Goal: Information Seeking & Learning: Learn about a topic

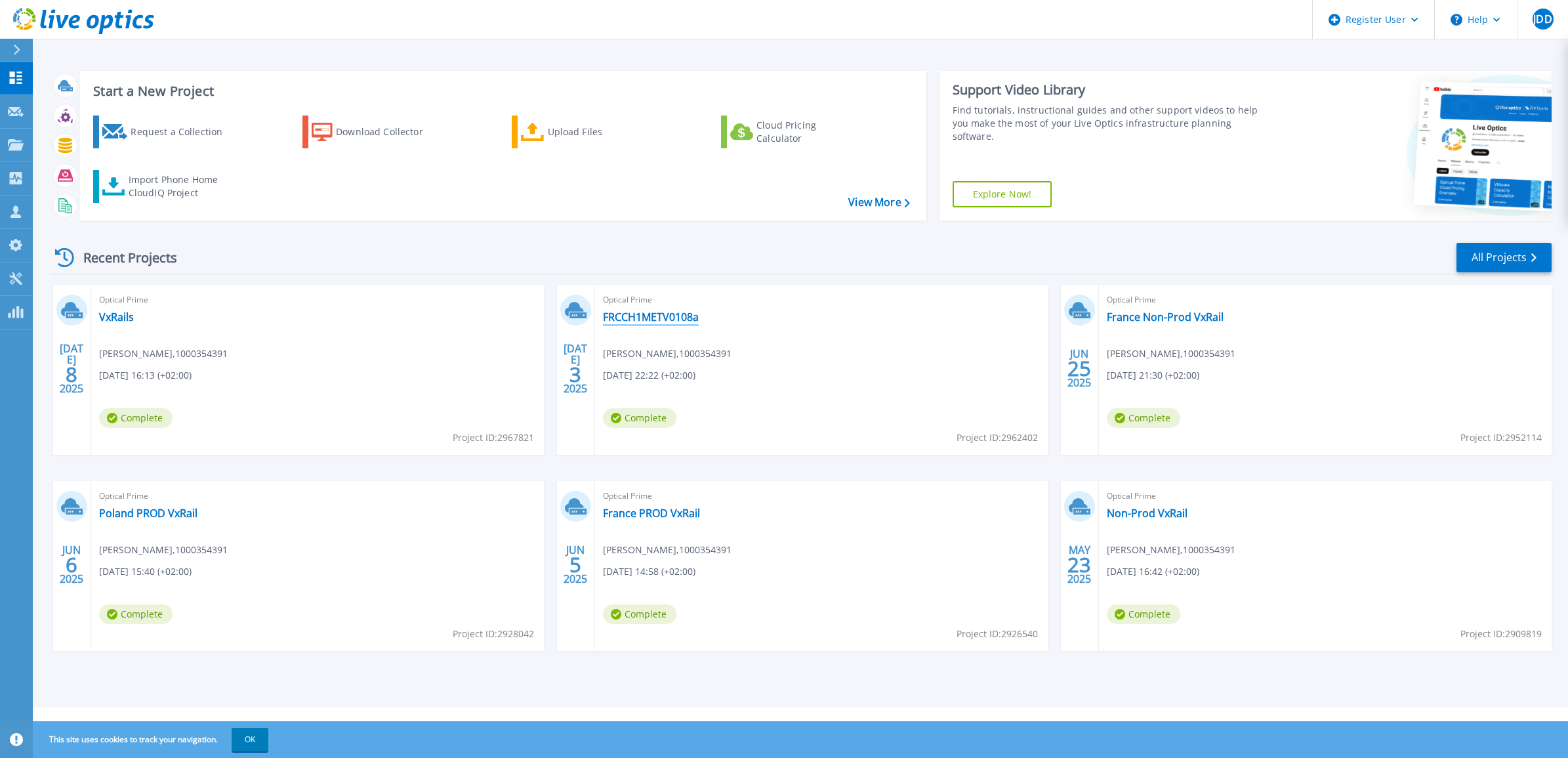
click at [653, 322] on link "FRCCH1METV0108a" at bounding box center [650, 318] width 95 height 13
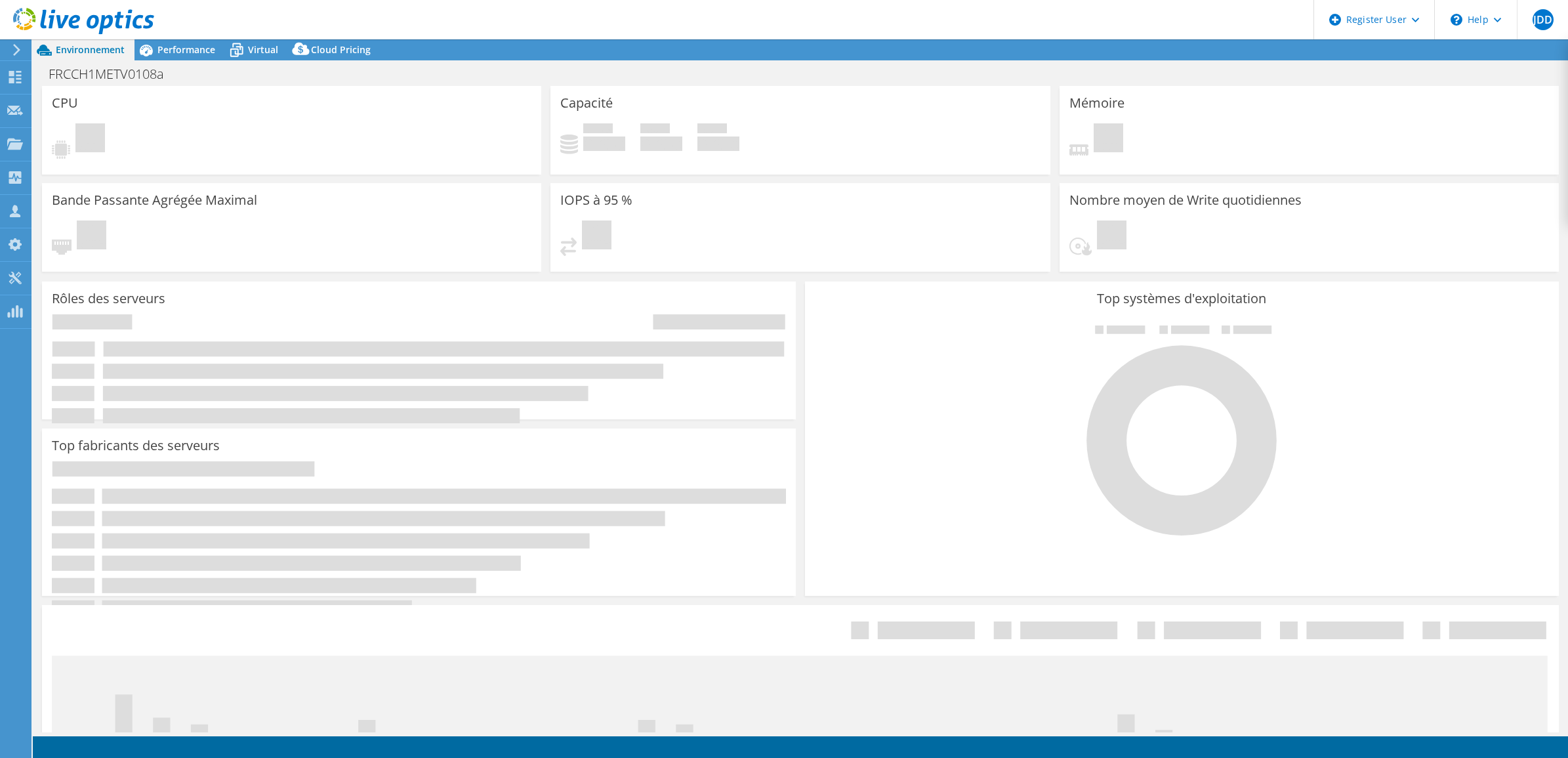
select select "EUFrankfurt"
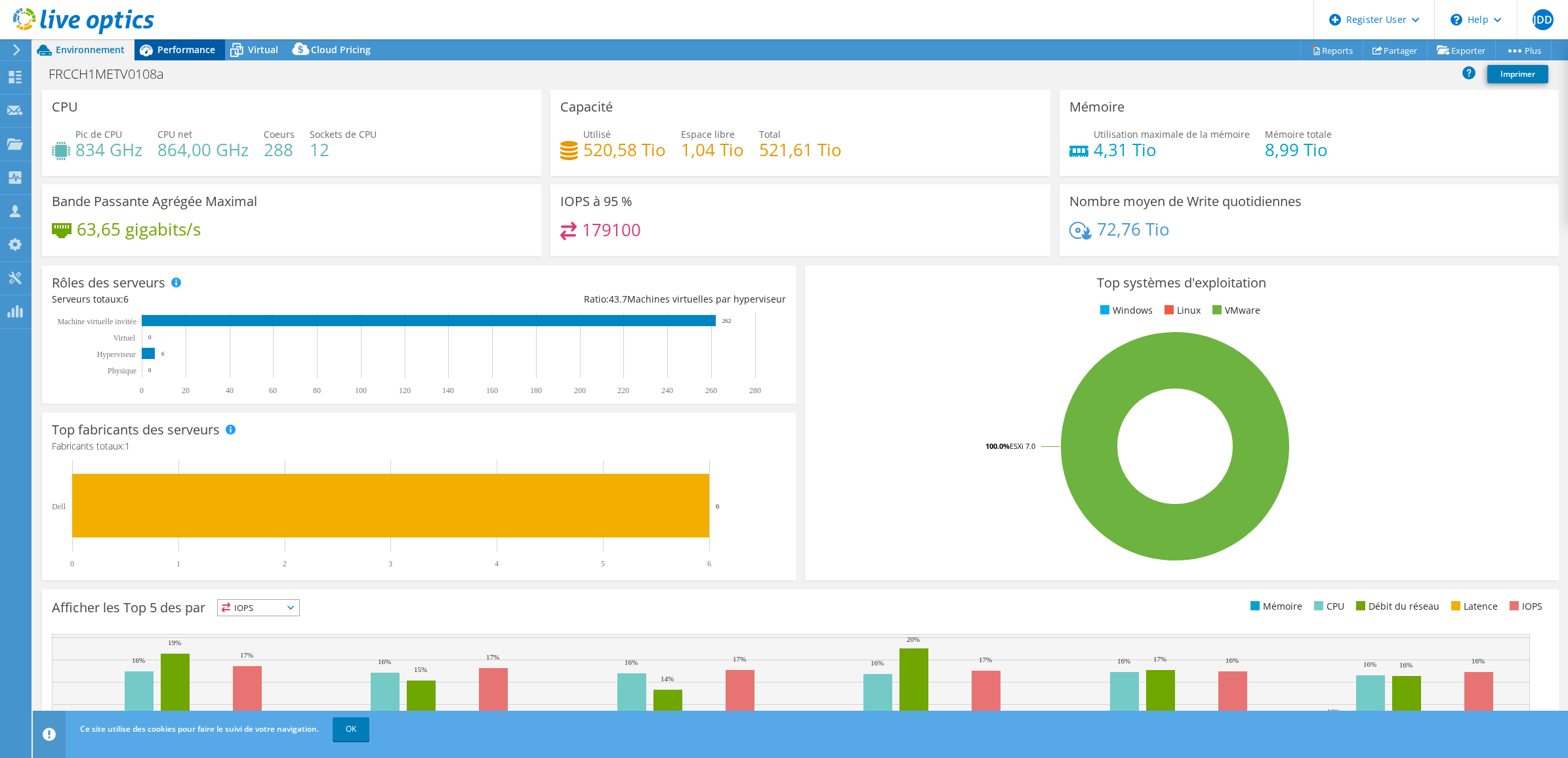
click at [191, 47] on span "Performance" at bounding box center [186, 49] width 58 height 12
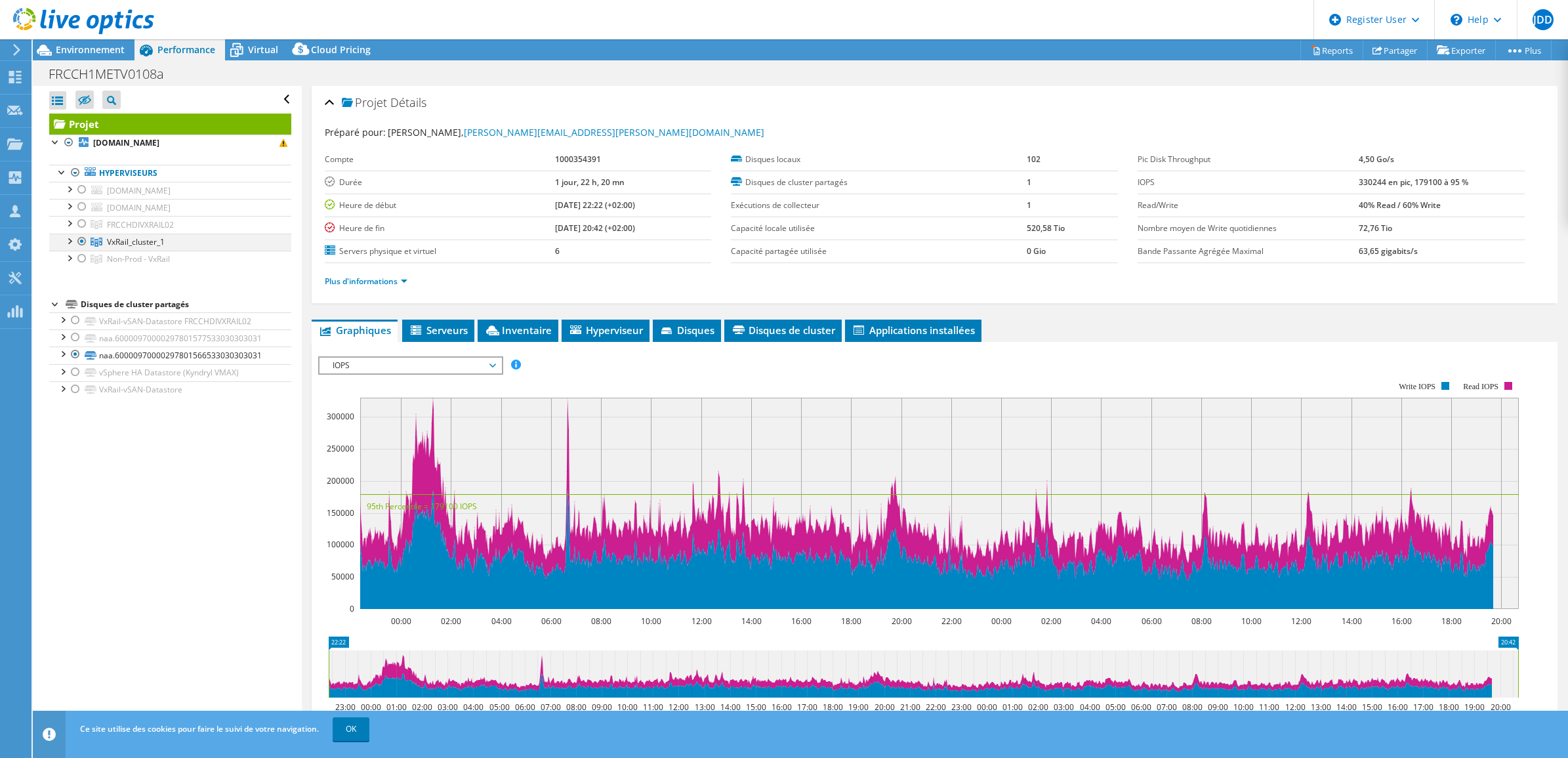
click at [70, 244] on div at bounding box center [69, 240] width 13 height 13
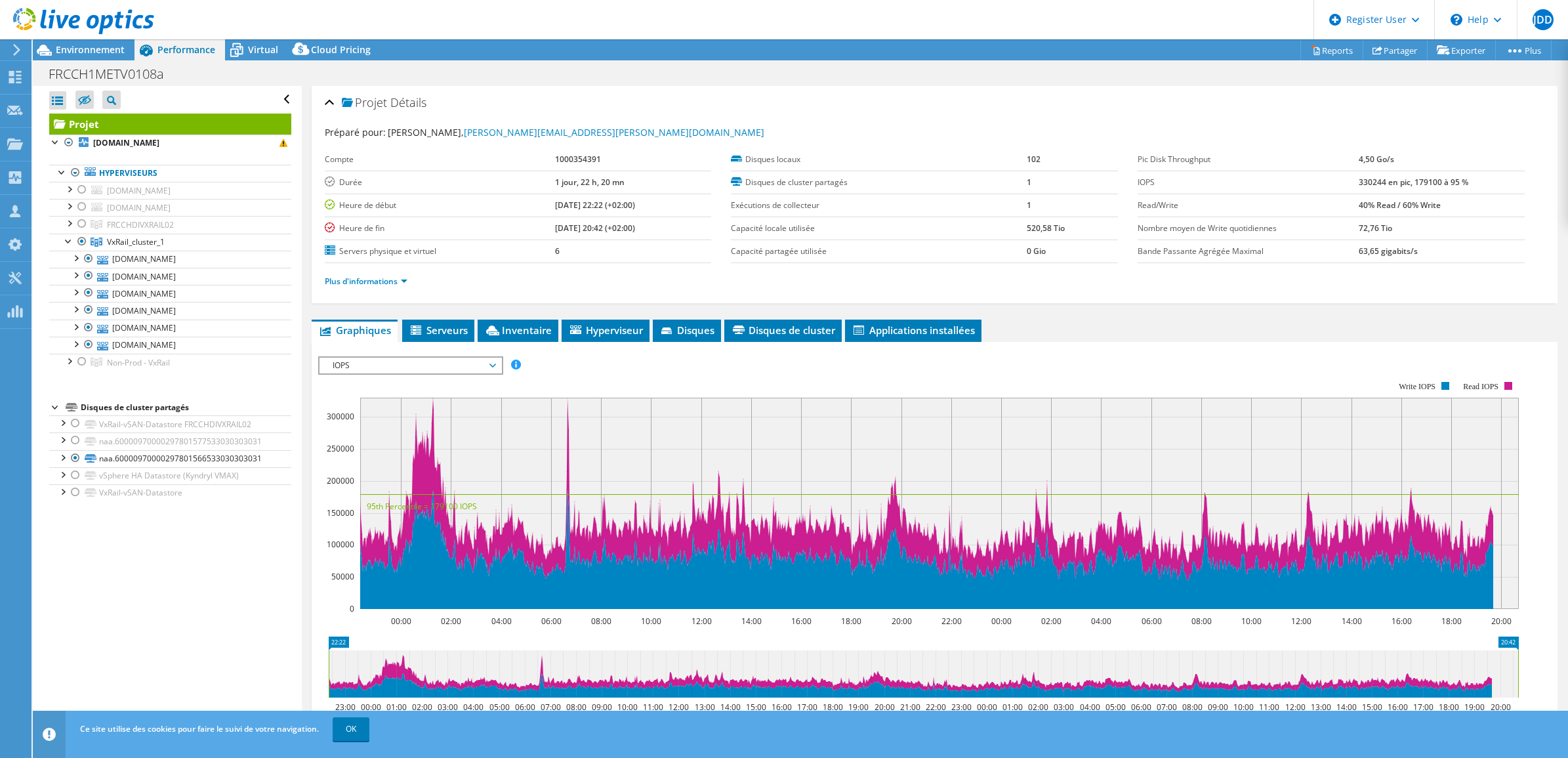
click at [403, 292] on div "Plus d'informations" at bounding box center [935, 281] width 1220 height 37
click at [401, 283] on link "Plus d'informations" at bounding box center [366, 281] width 83 height 11
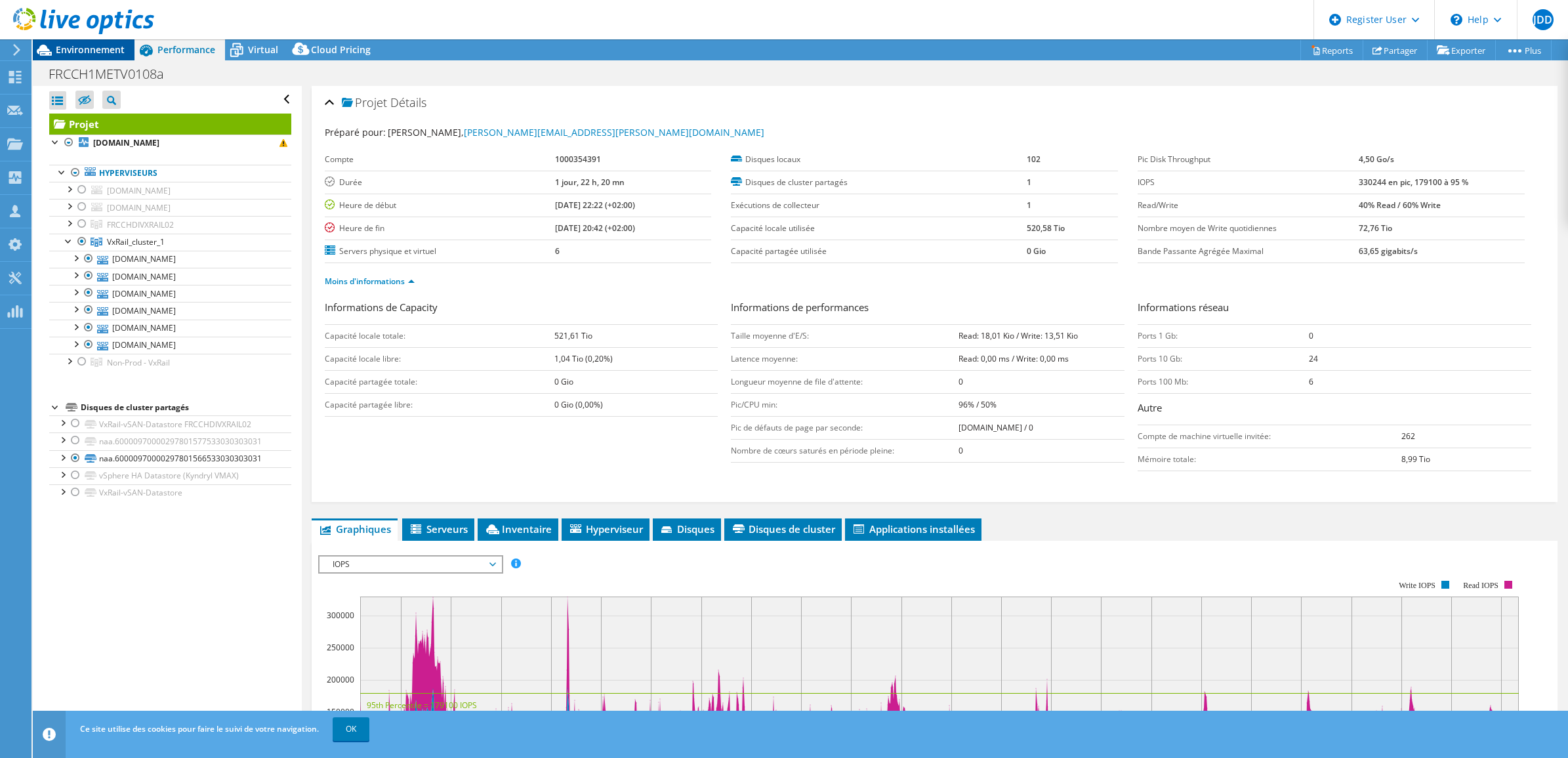
click at [105, 44] on span "Environnement" at bounding box center [90, 49] width 69 height 12
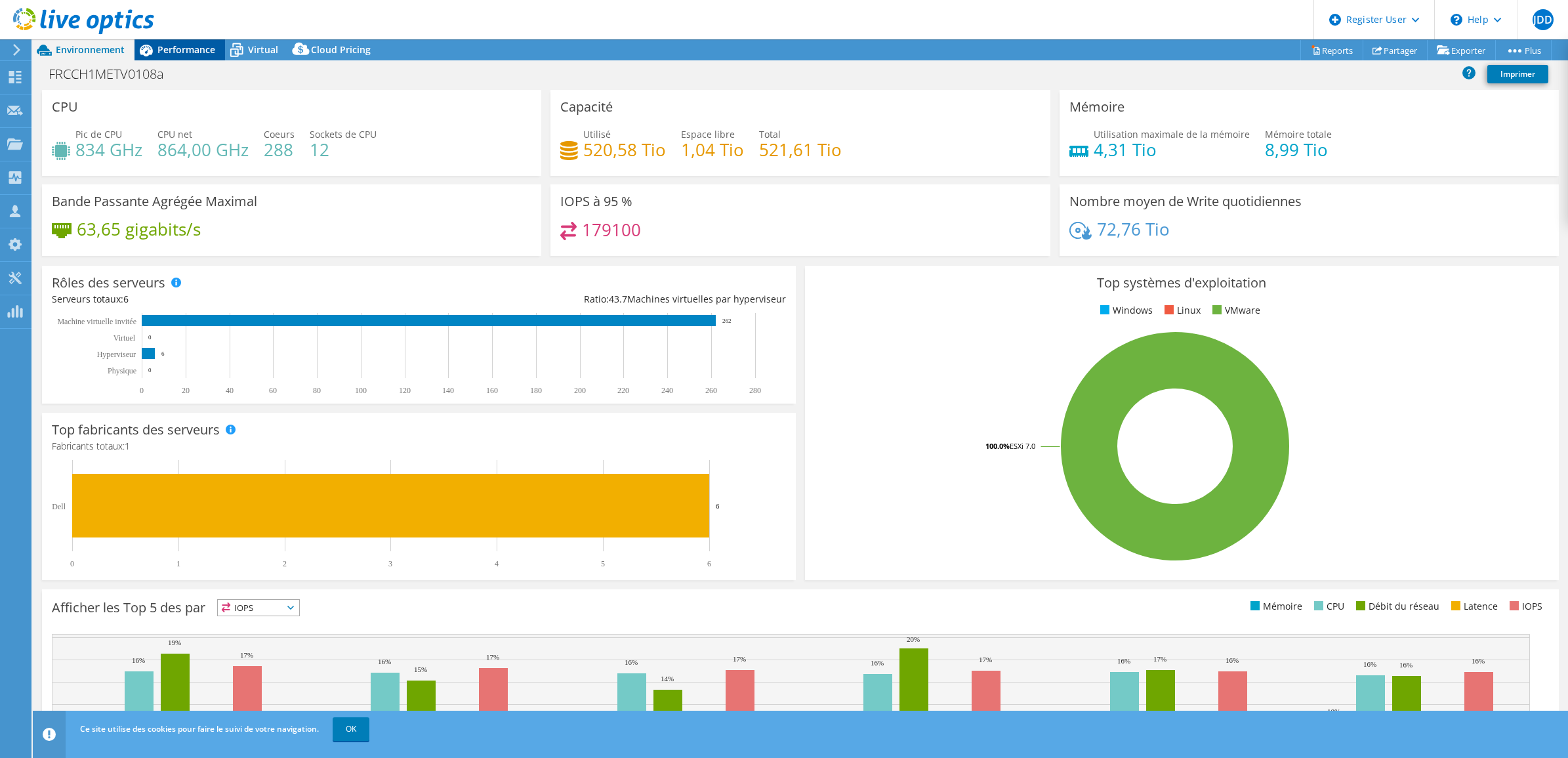
click at [179, 55] on div "Performance" at bounding box center [179, 50] width 91 height 21
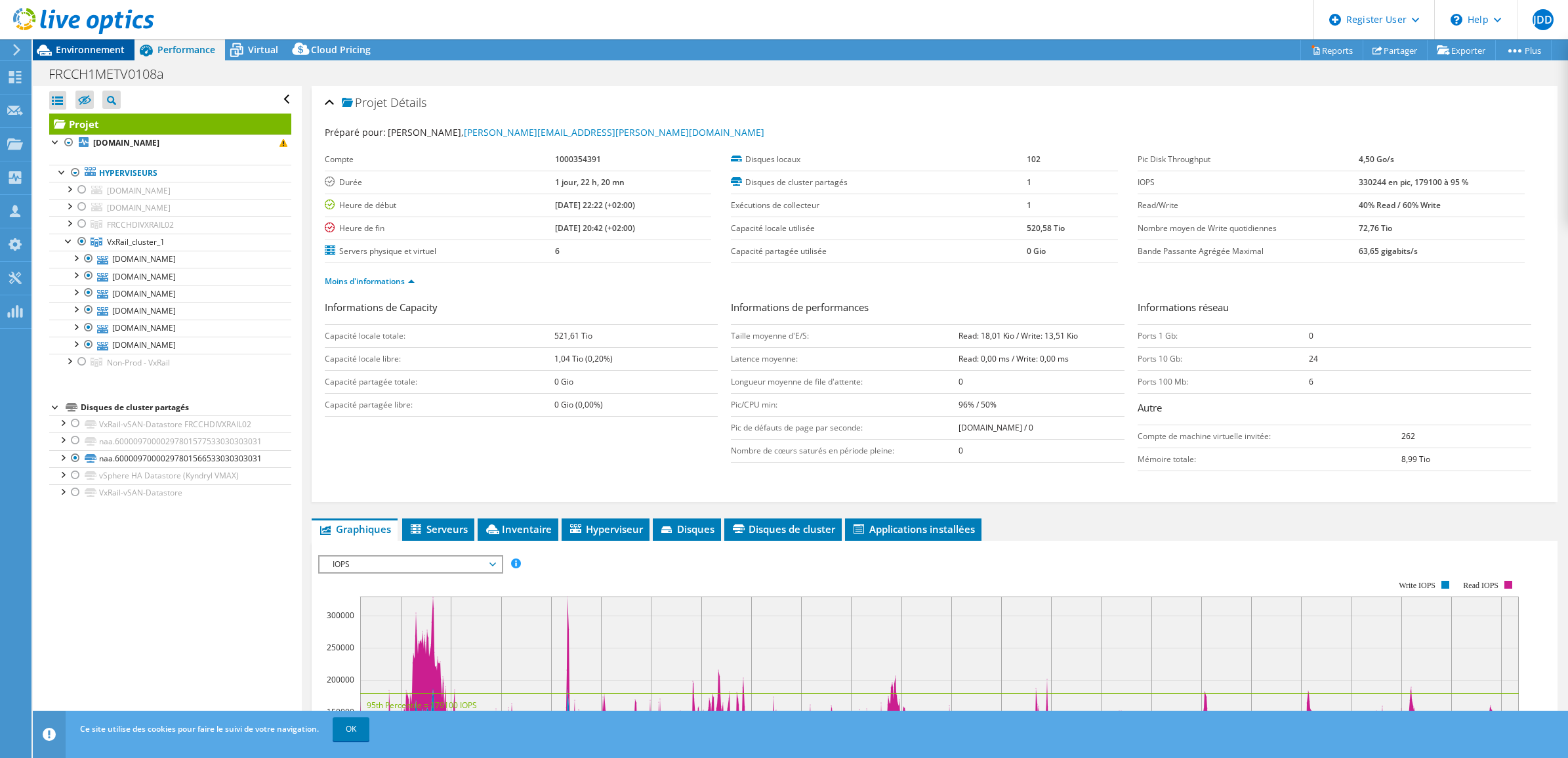
click at [72, 51] on span "Environnement" at bounding box center [90, 49] width 69 height 12
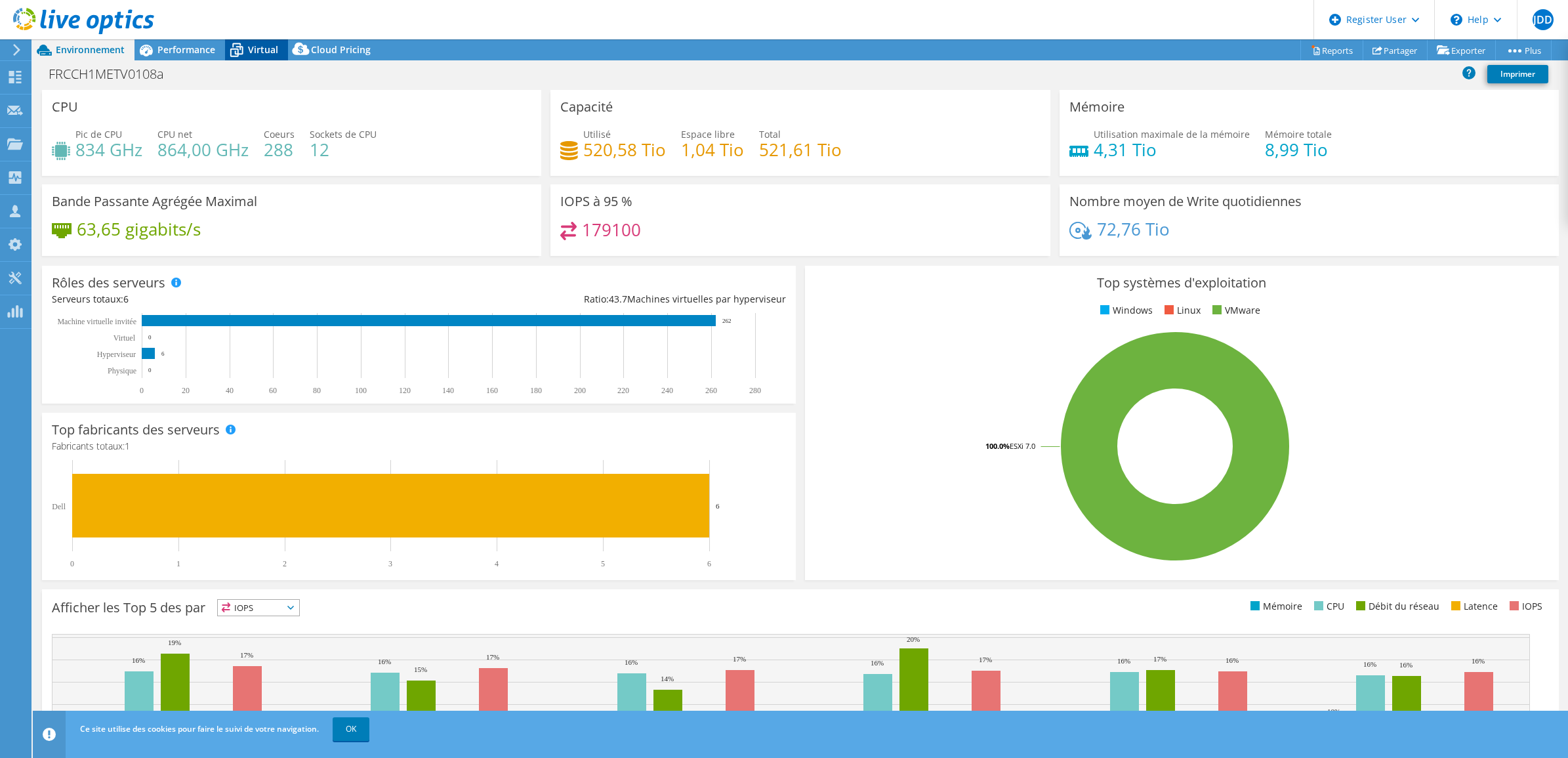
click at [254, 52] on span "Virtual" at bounding box center [263, 49] width 31 height 12
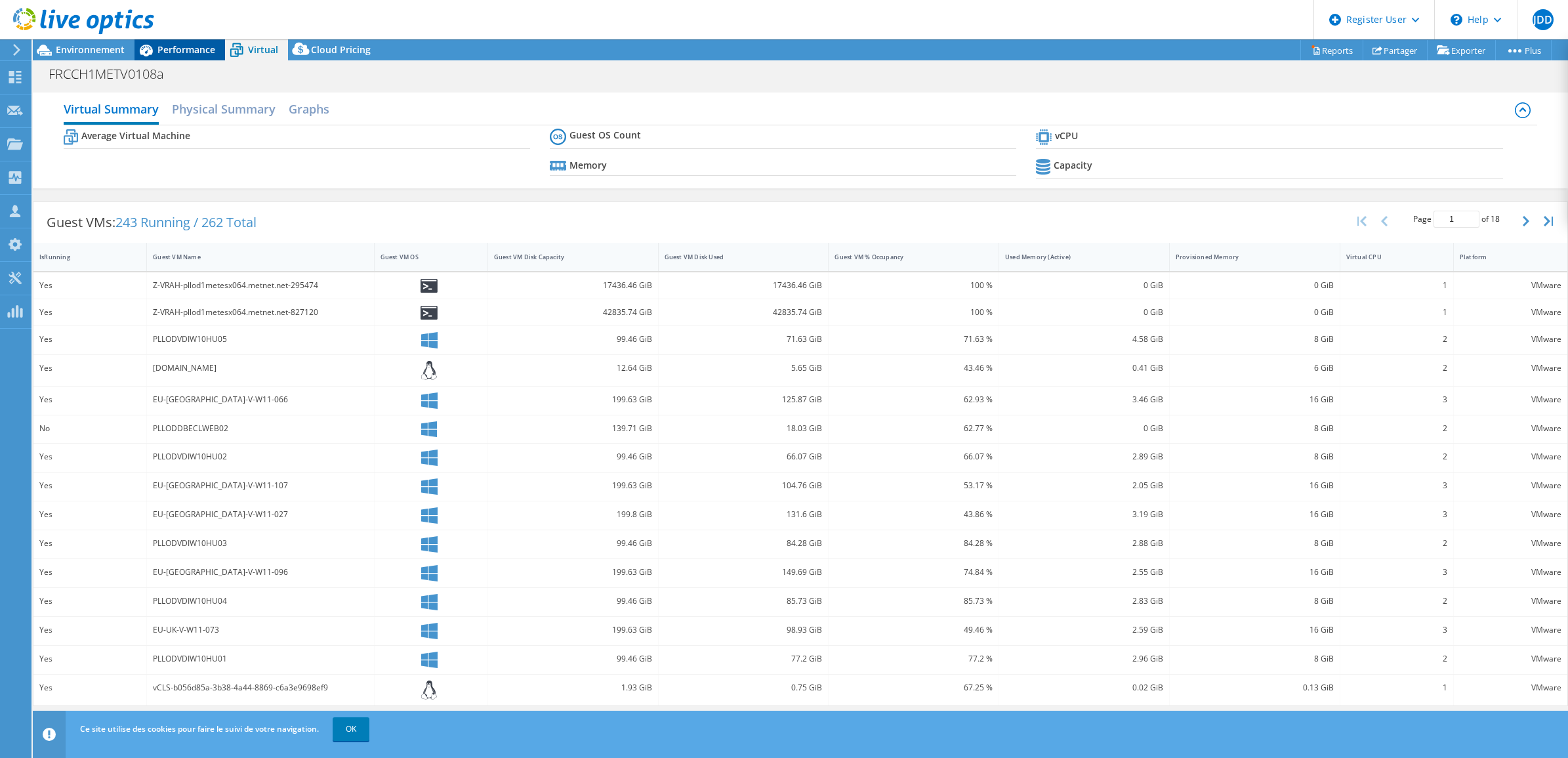
click at [178, 41] on div "Performance" at bounding box center [179, 50] width 91 height 21
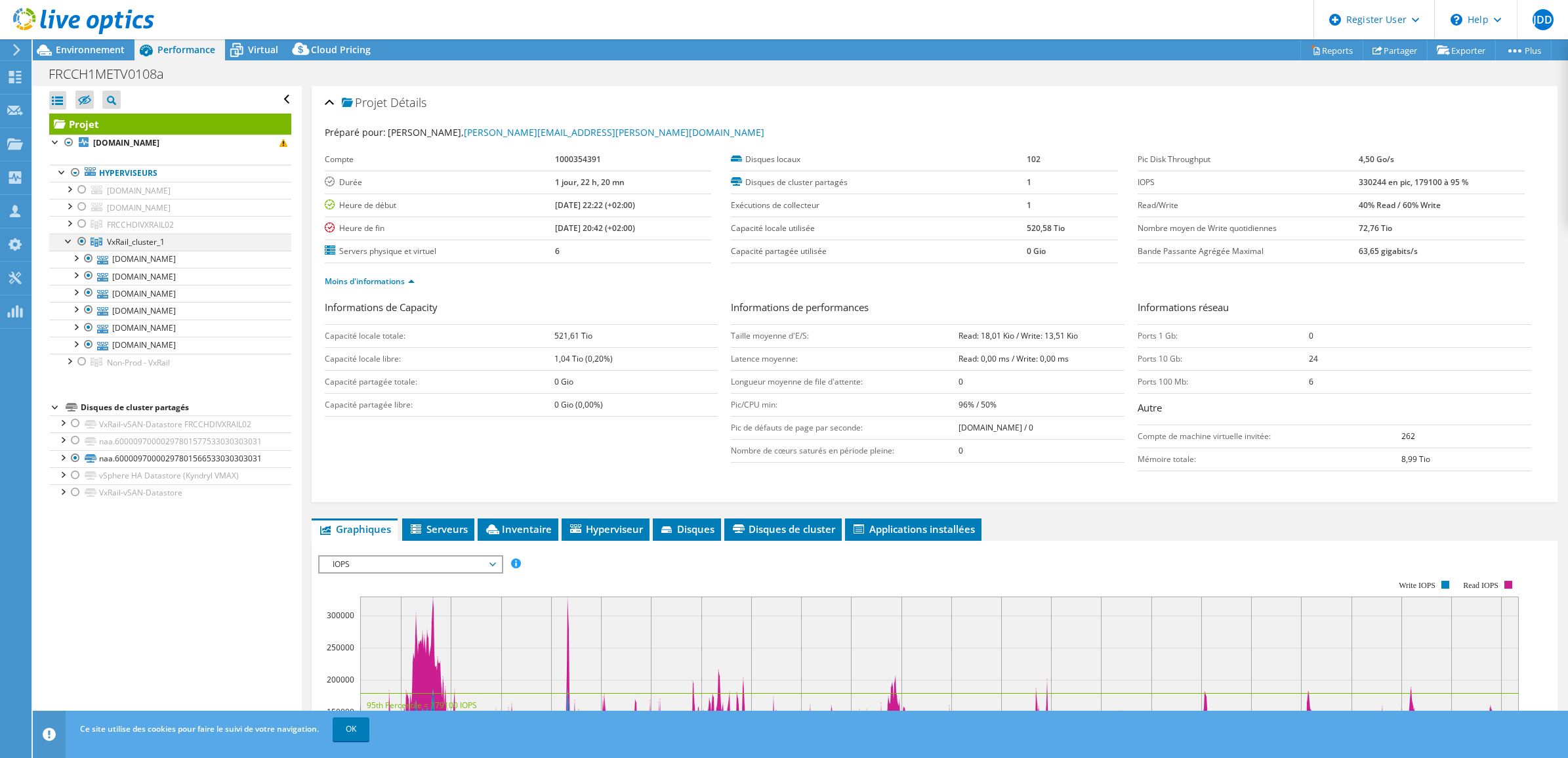
click at [82, 241] on div at bounding box center [82, 241] width 13 height 16
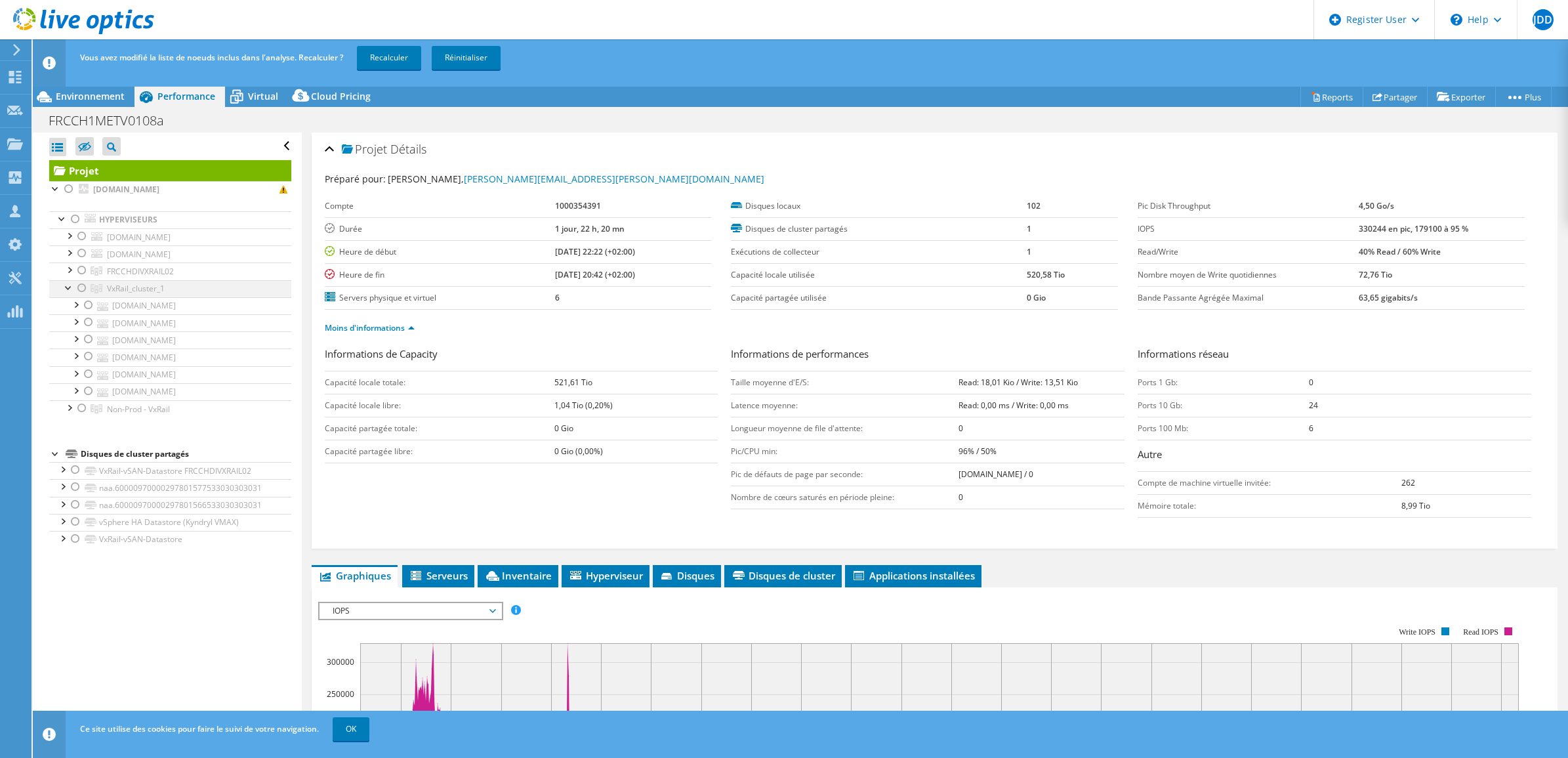
click at [67, 289] on div at bounding box center [69, 287] width 13 height 13
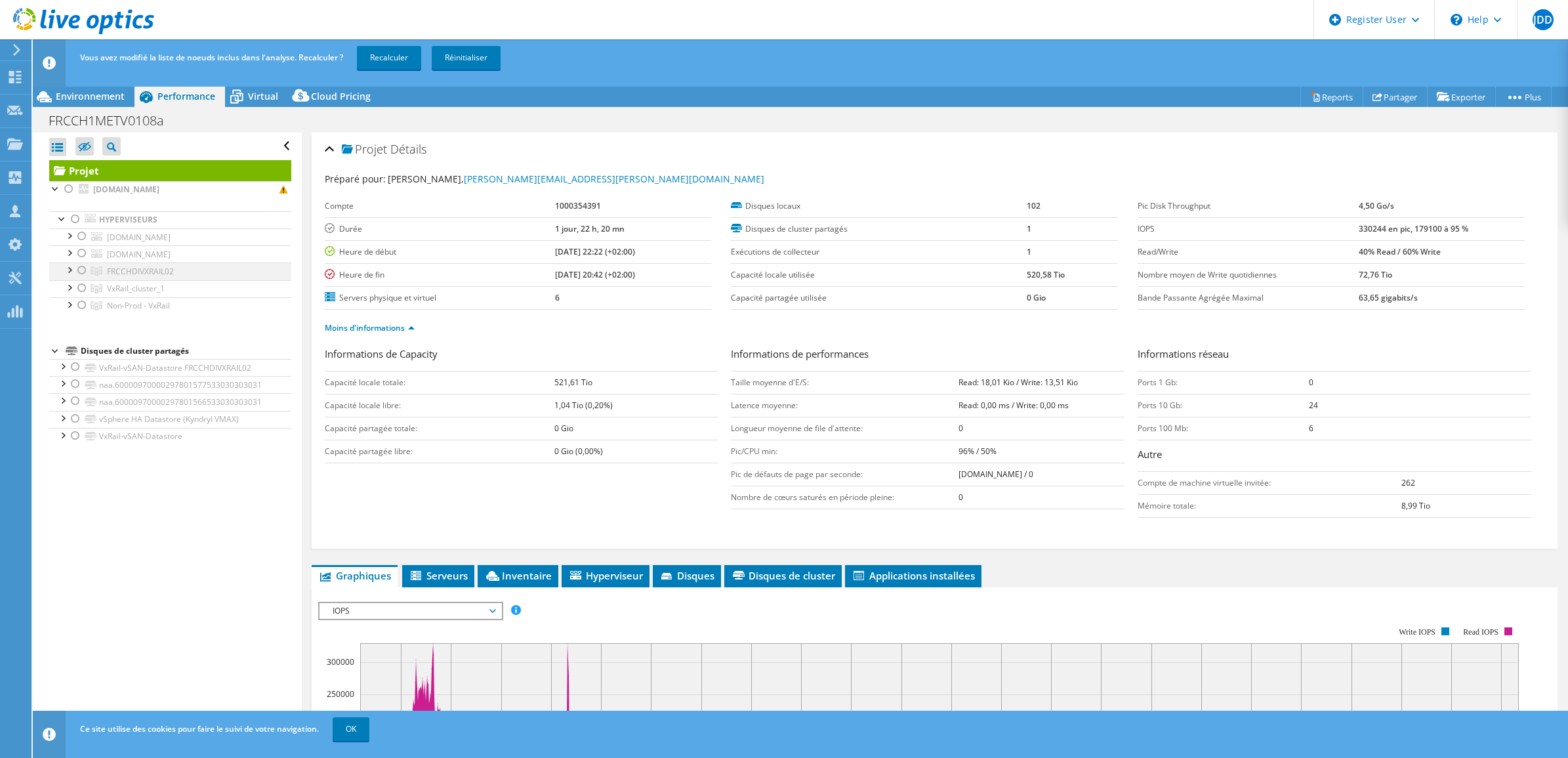
click at [67, 270] on div at bounding box center [69, 269] width 13 height 13
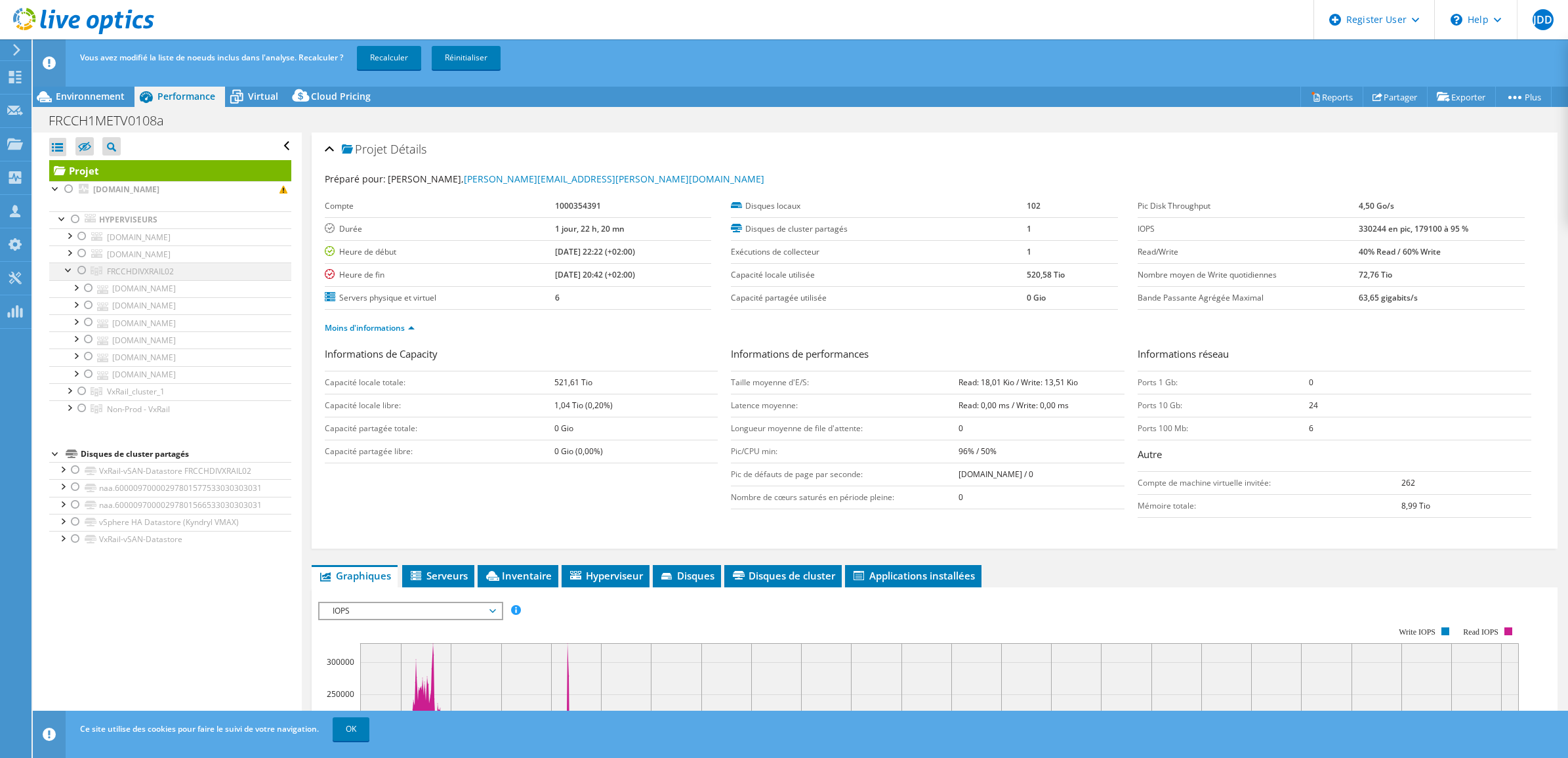
click at [80, 273] on div at bounding box center [82, 270] width 13 height 16
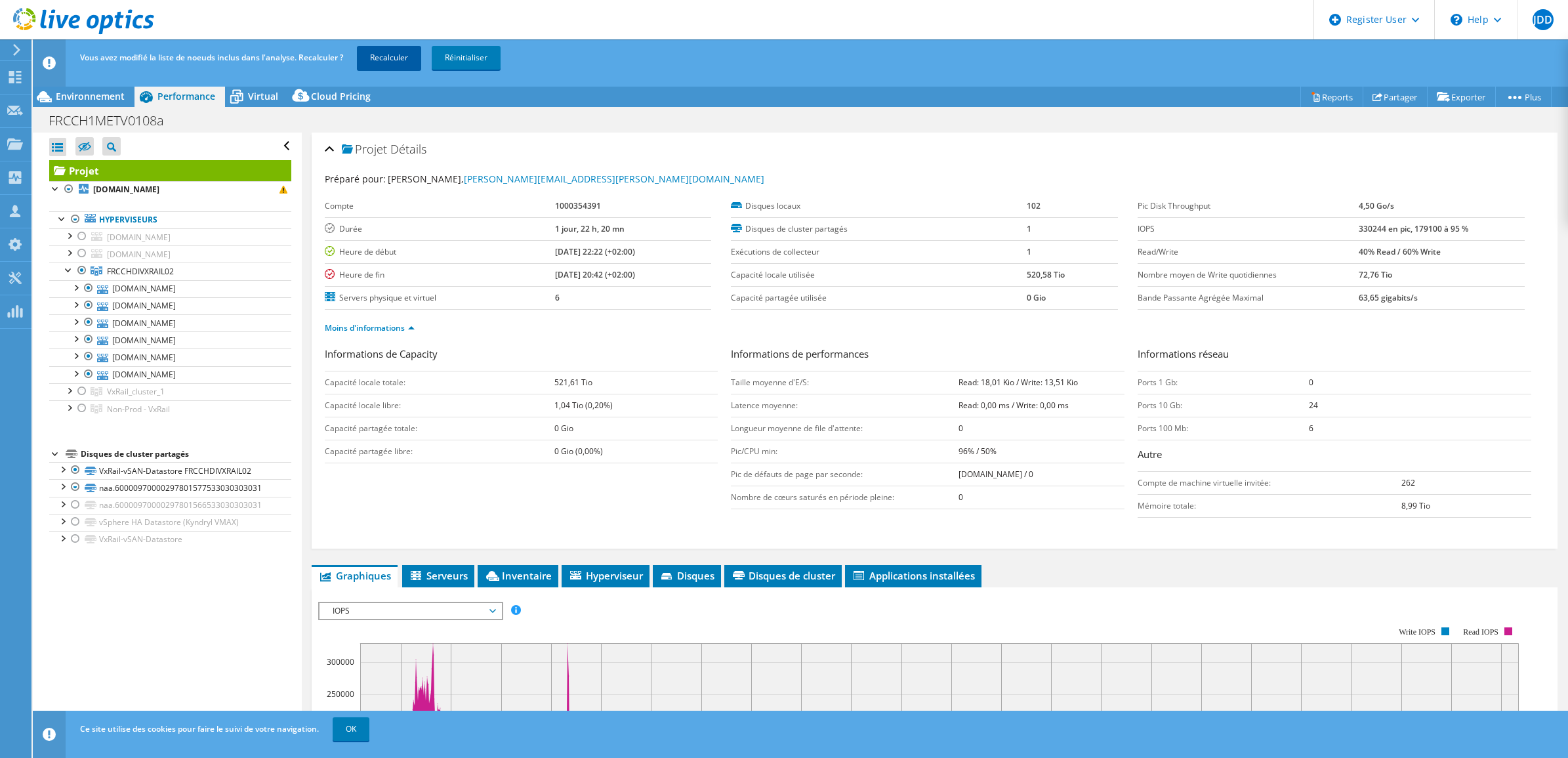
click at [389, 53] on link "Recalculer" at bounding box center [388, 57] width 64 height 24
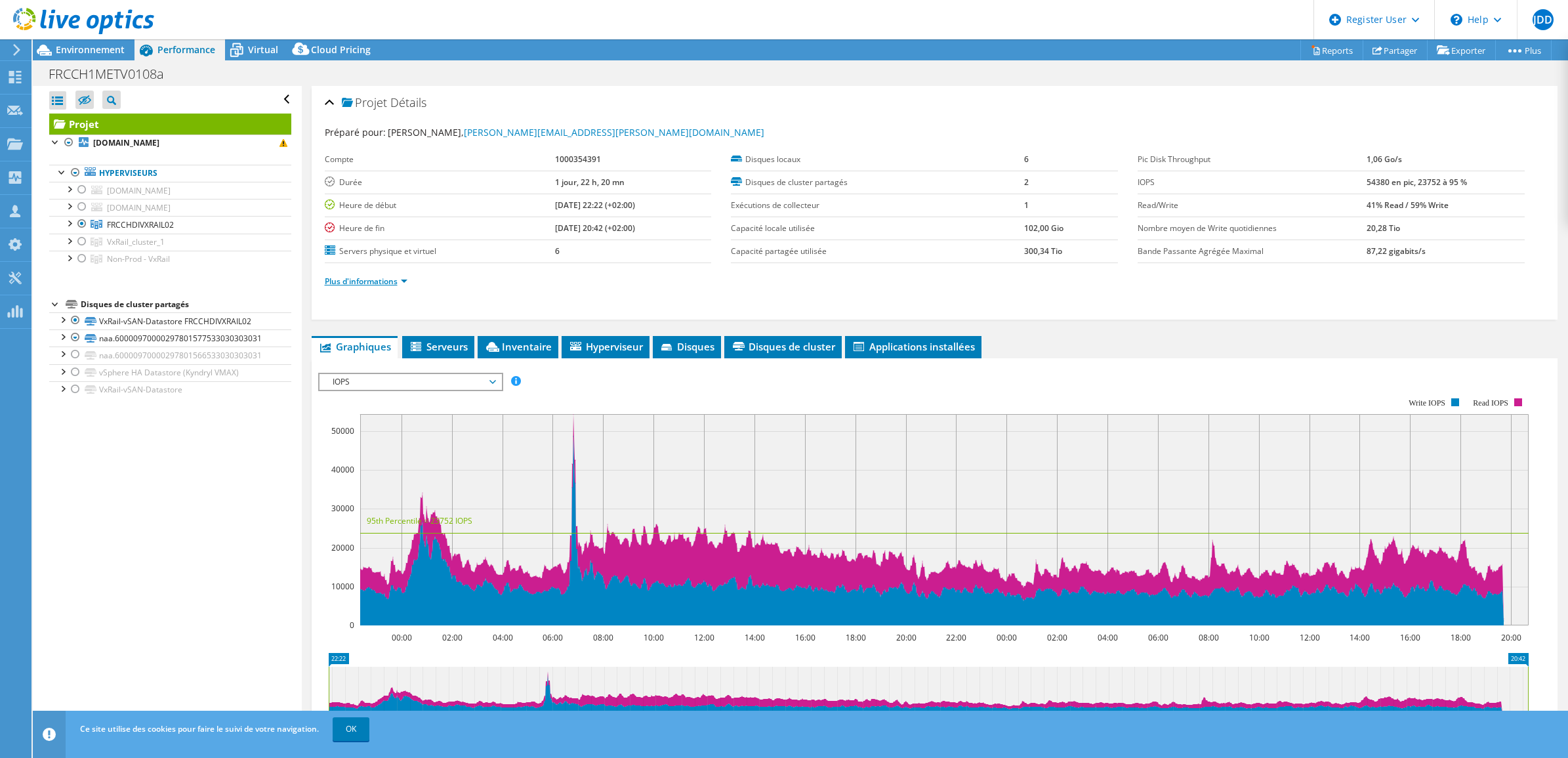
click at [398, 283] on link "Plus d'informations" at bounding box center [366, 281] width 83 height 11
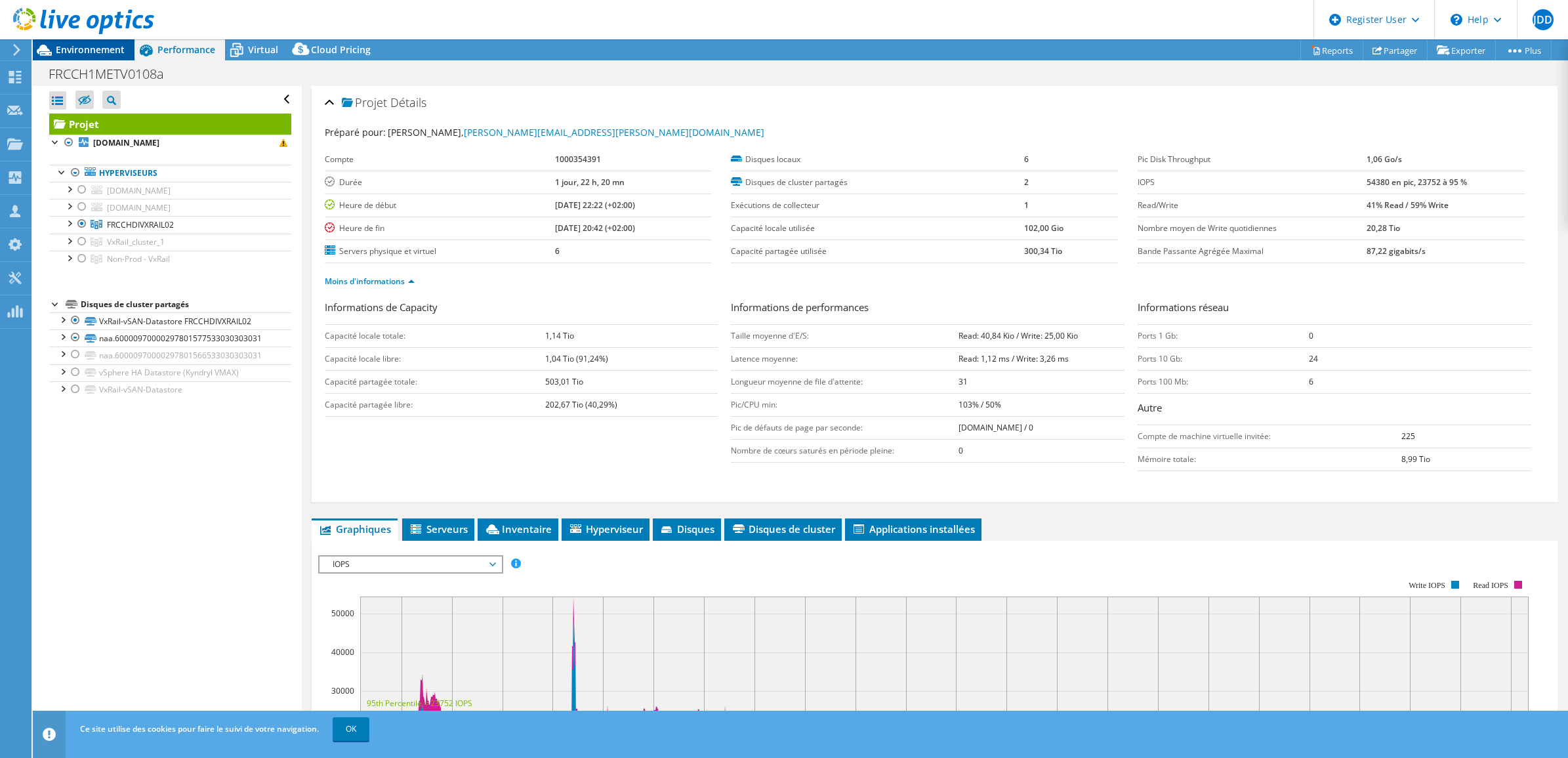
click at [99, 44] on span "Environnement" at bounding box center [90, 49] width 69 height 12
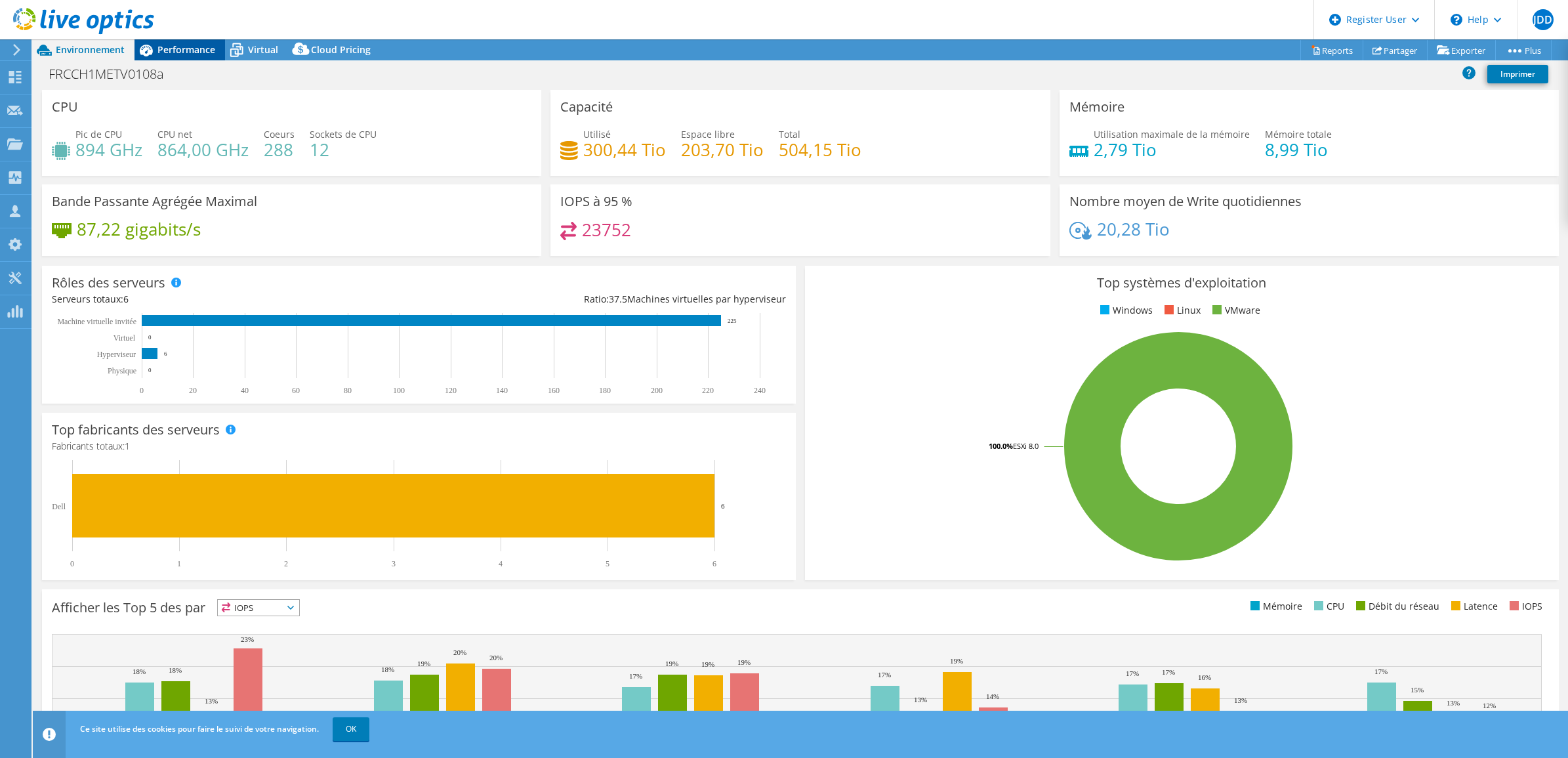
click at [161, 44] on span "Performance" at bounding box center [186, 49] width 58 height 12
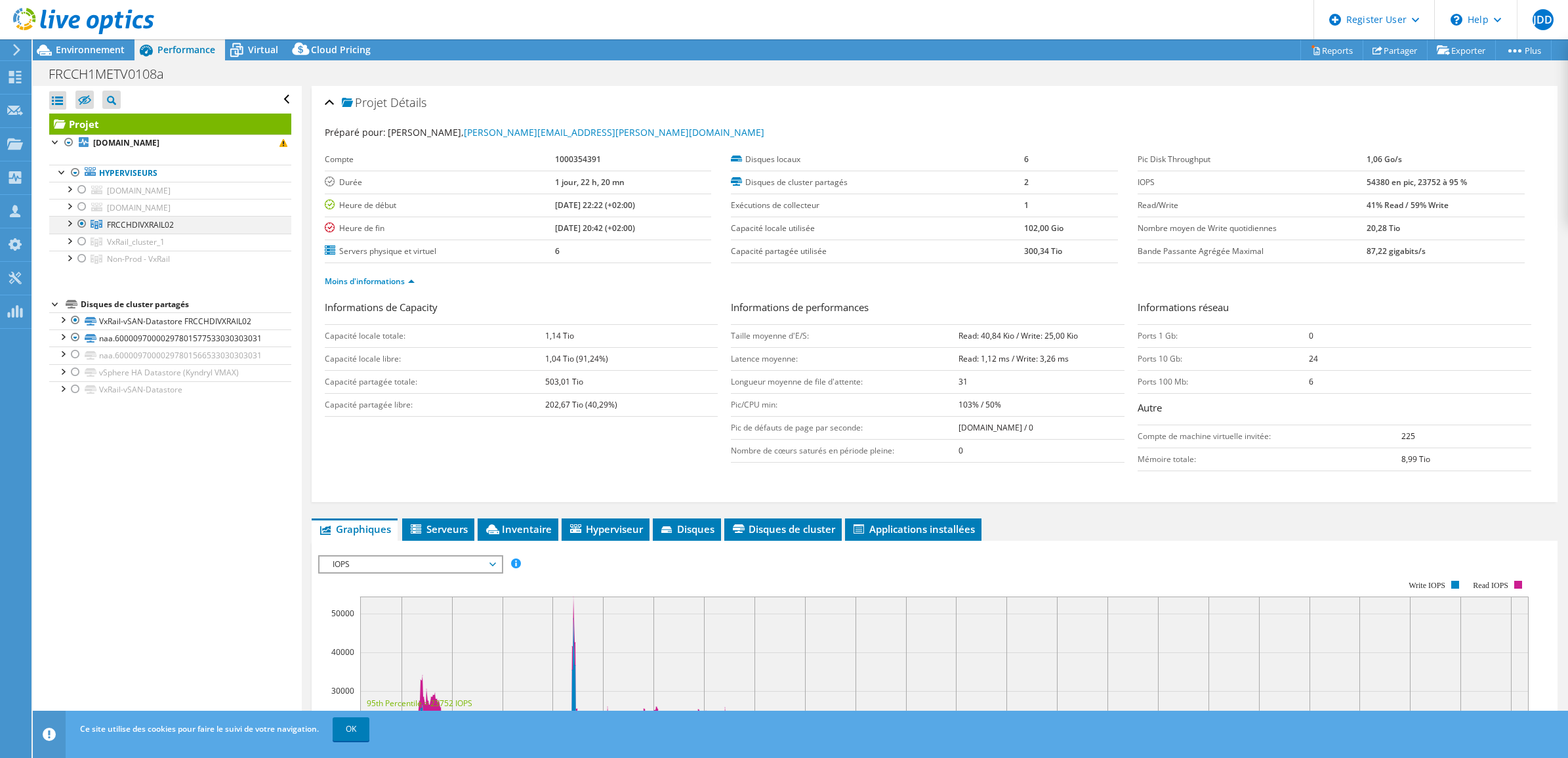
click at [77, 222] on div at bounding box center [82, 223] width 13 height 16
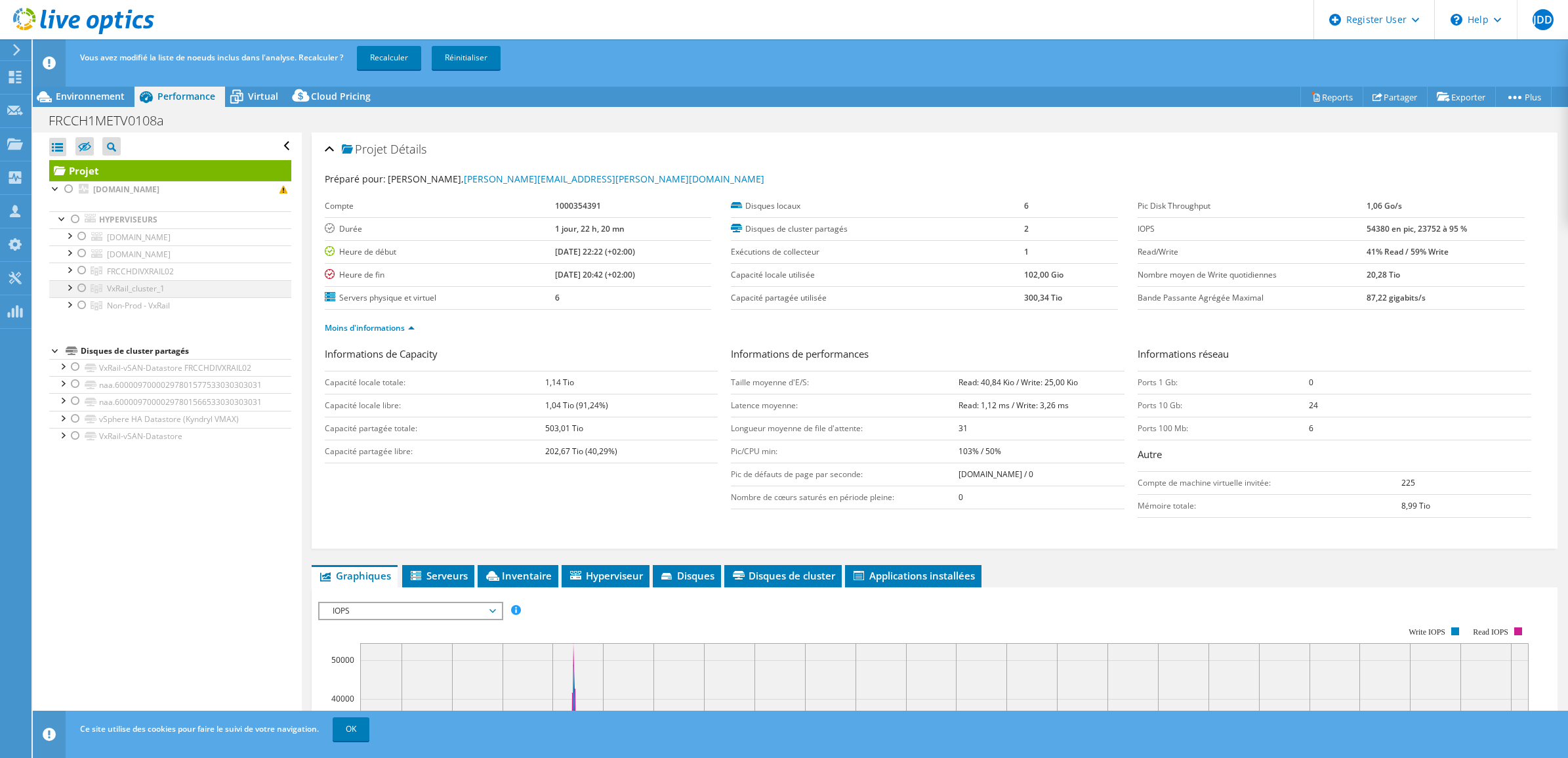
click at [80, 292] on div at bounding box center [82, 288] width 13 height 16
click at [403, 61] on link "Recalculer" at bounding box center [388, 57] width 64 height 24
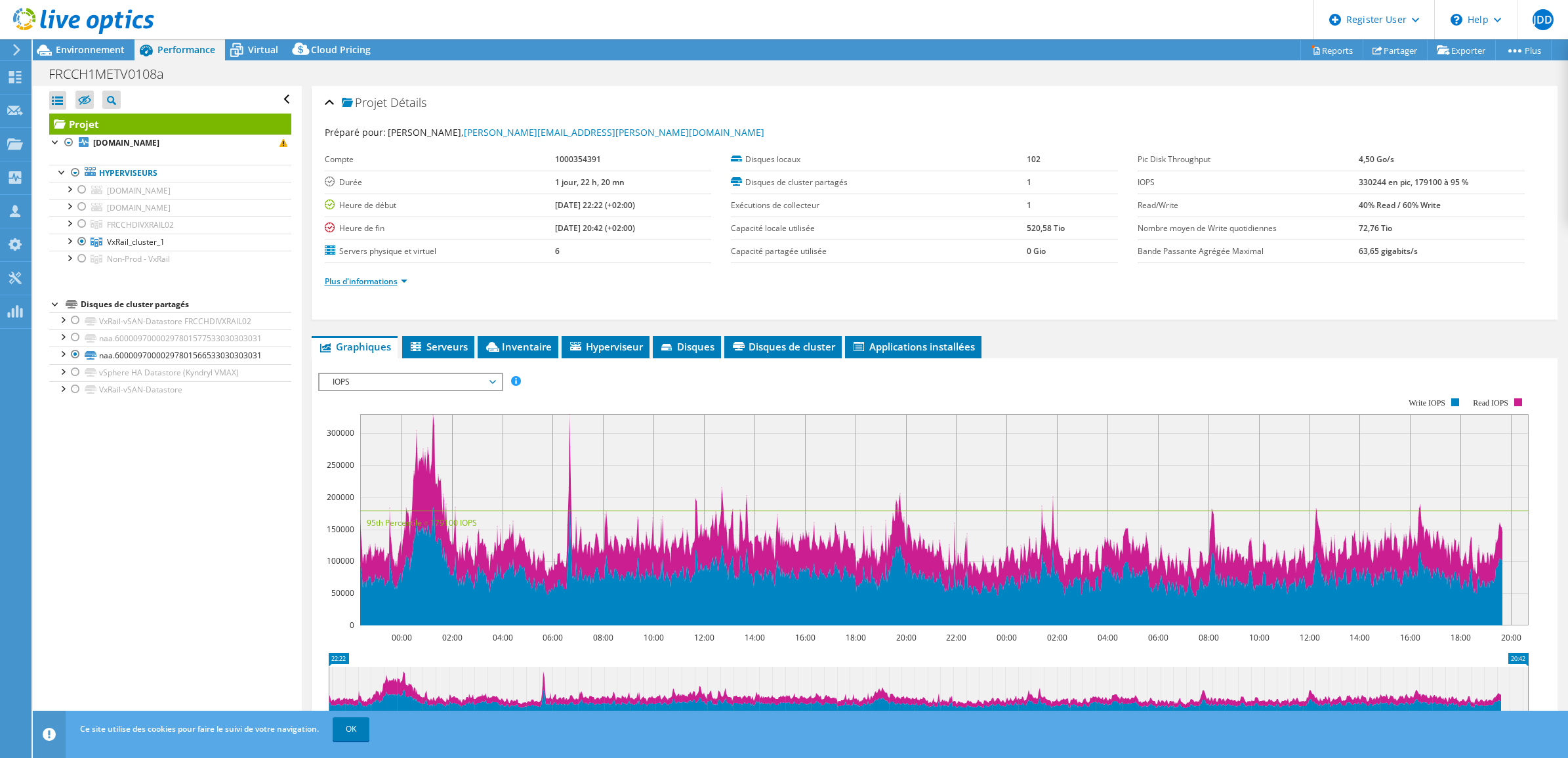
click at [395, 281] on link "Plus d'informations" at bounding box center [366, 281] width 83 height 11
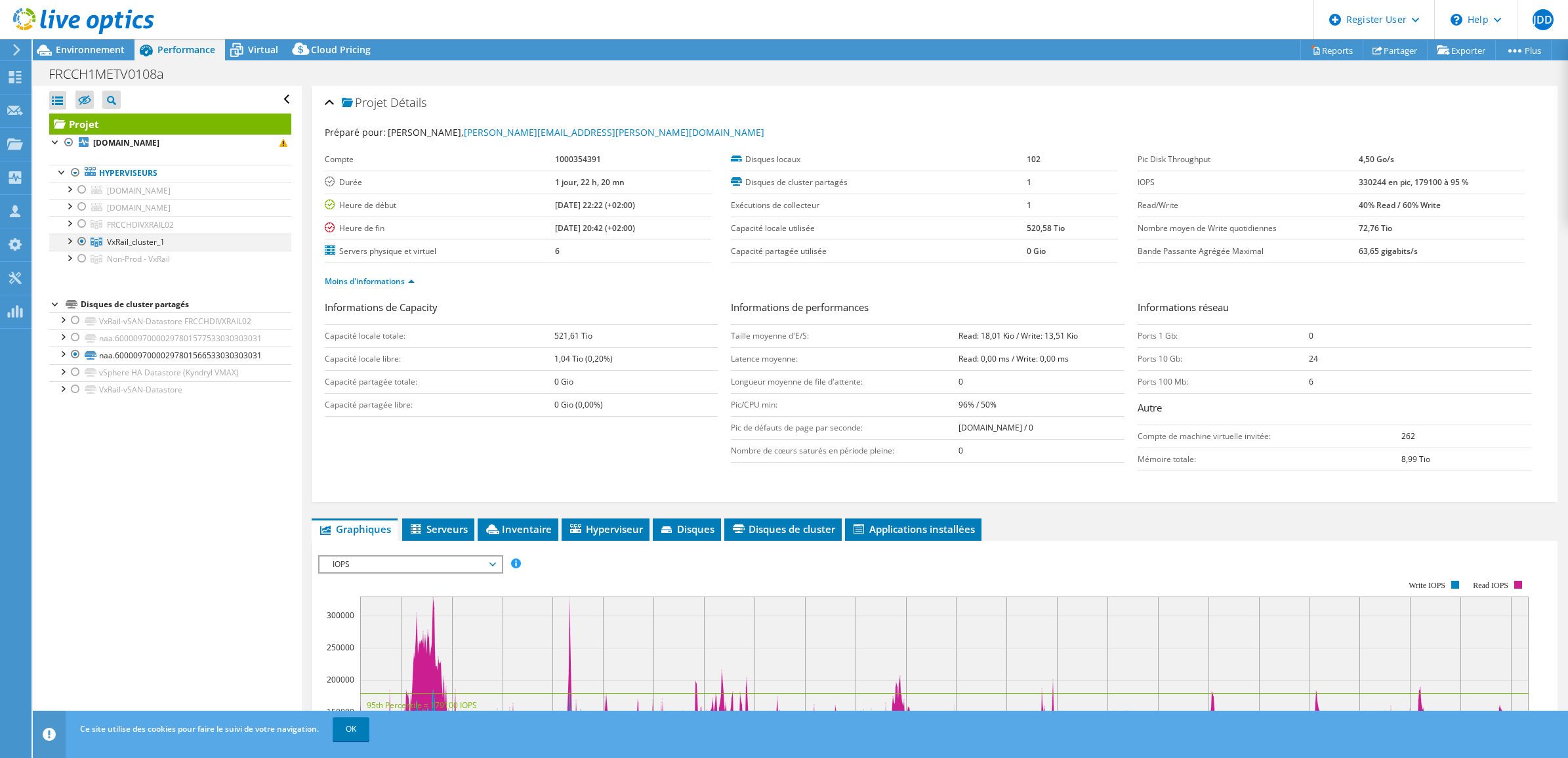
click at [77, 241] on div at bounding box center [82, 241] width 13 height 16
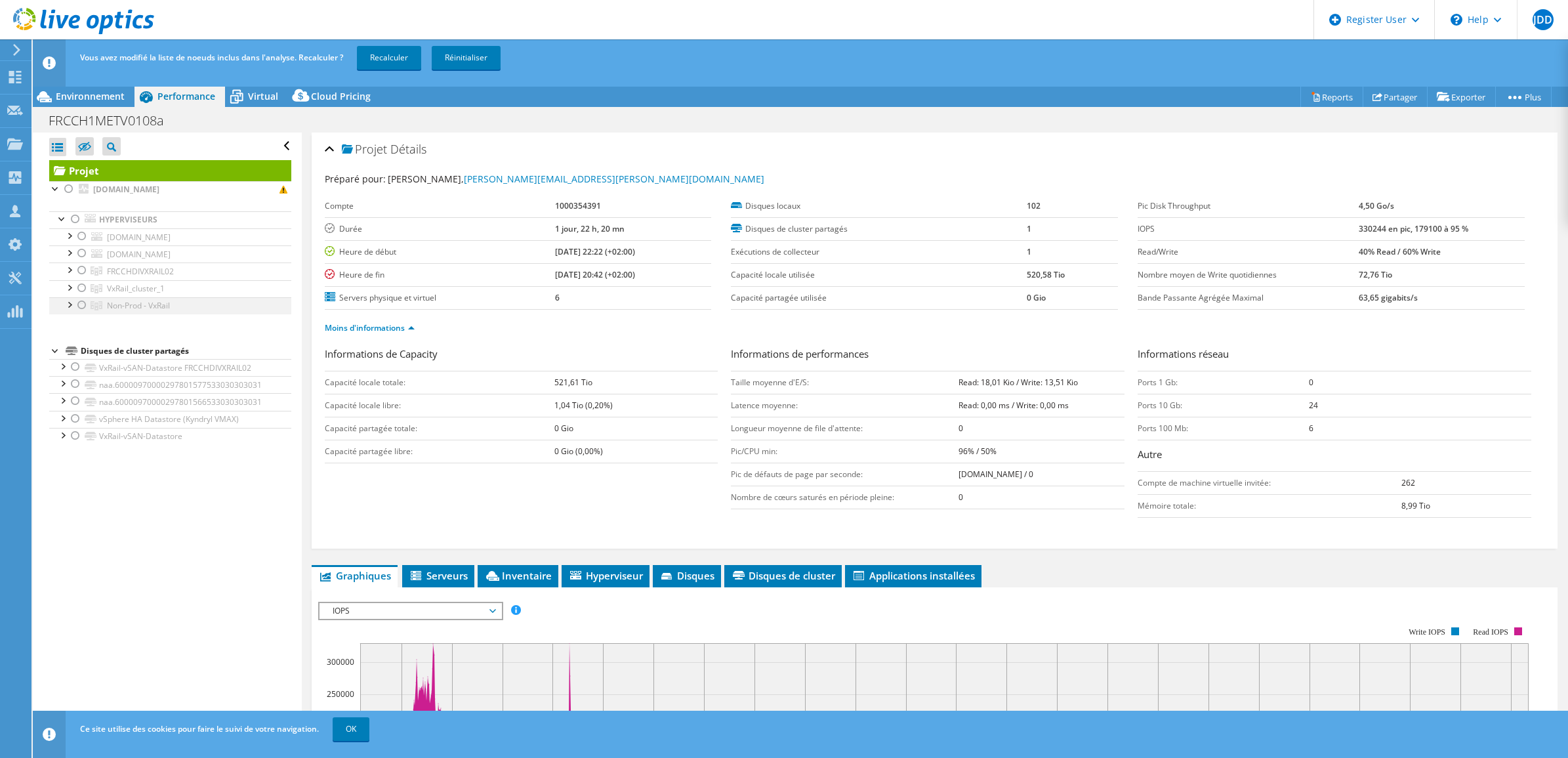
click at [82, 307] on div at bounding box center [82, 305] width 13 height 16
click at [70, 306] on div at bounding box center [69, 304] width 13 height 13
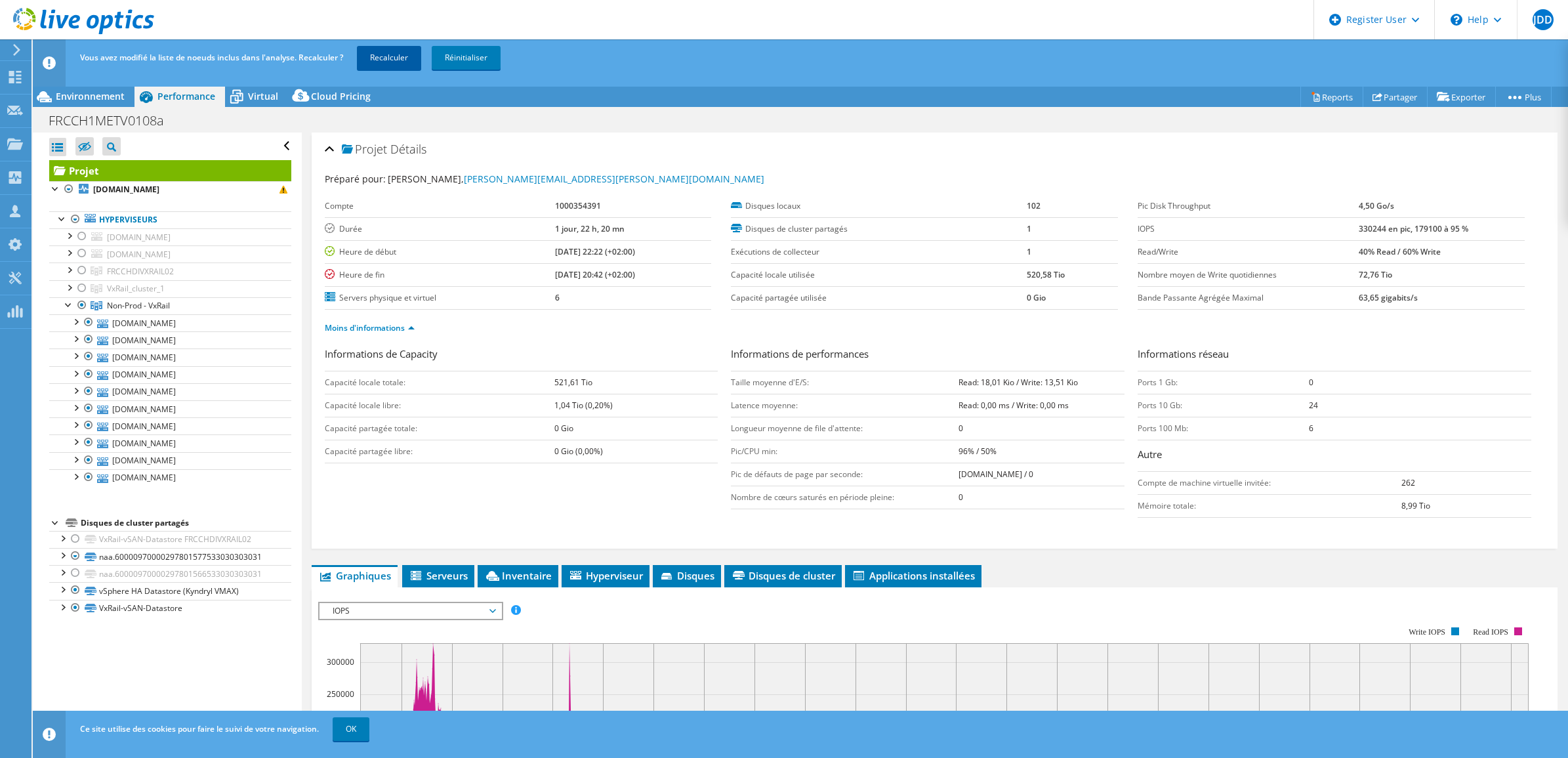
click at [391, 55] on link "Recalculer" at bounding box center [388, 57] width 64 height 24
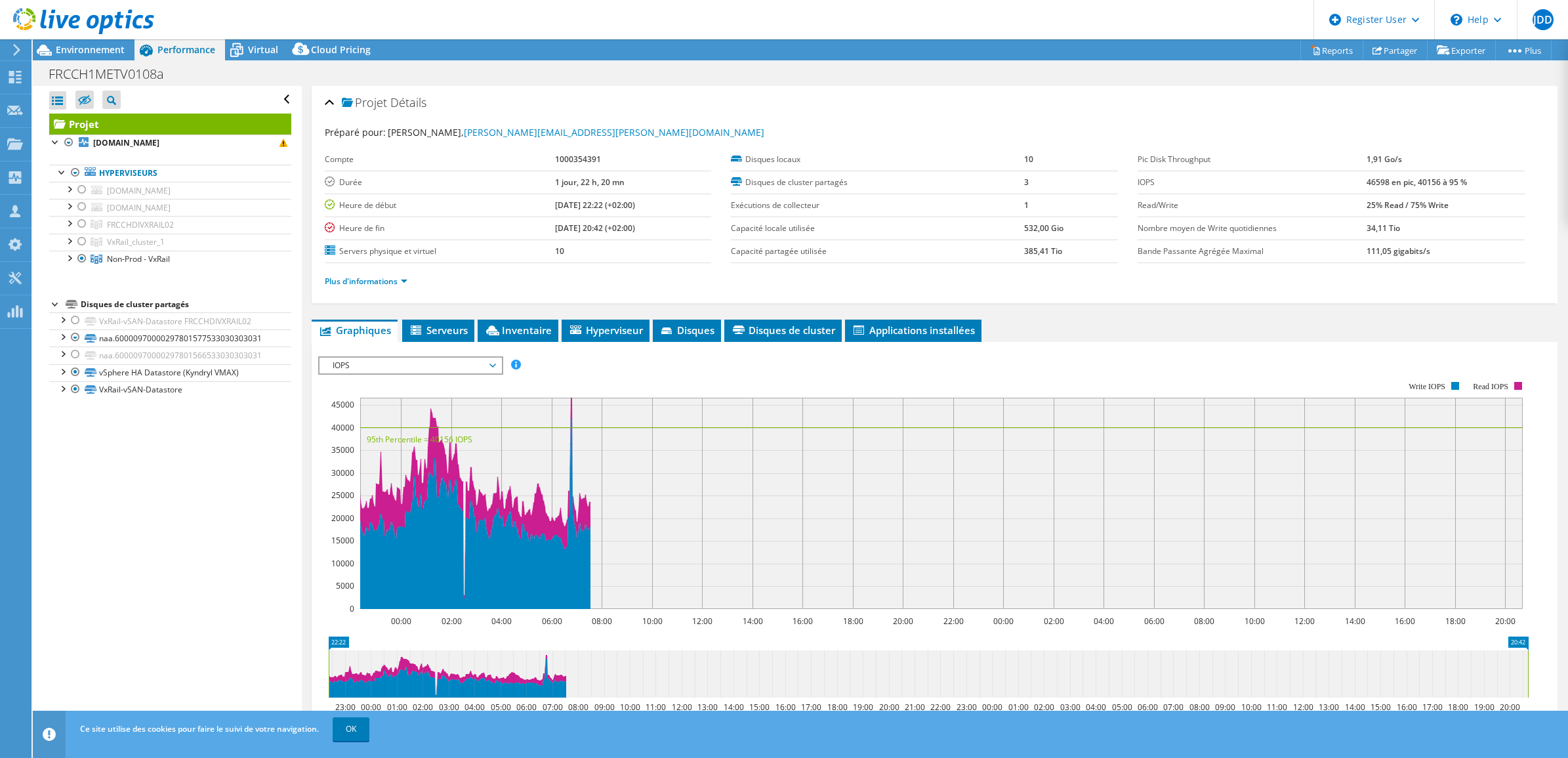
click at [398, 290] on div "Plus d'informations" at bounding box center [935, 281] width 1220 height 37
click at [397, 286] on link "Plus d'informations" at bounding box center [366, 281] width 83 height 11
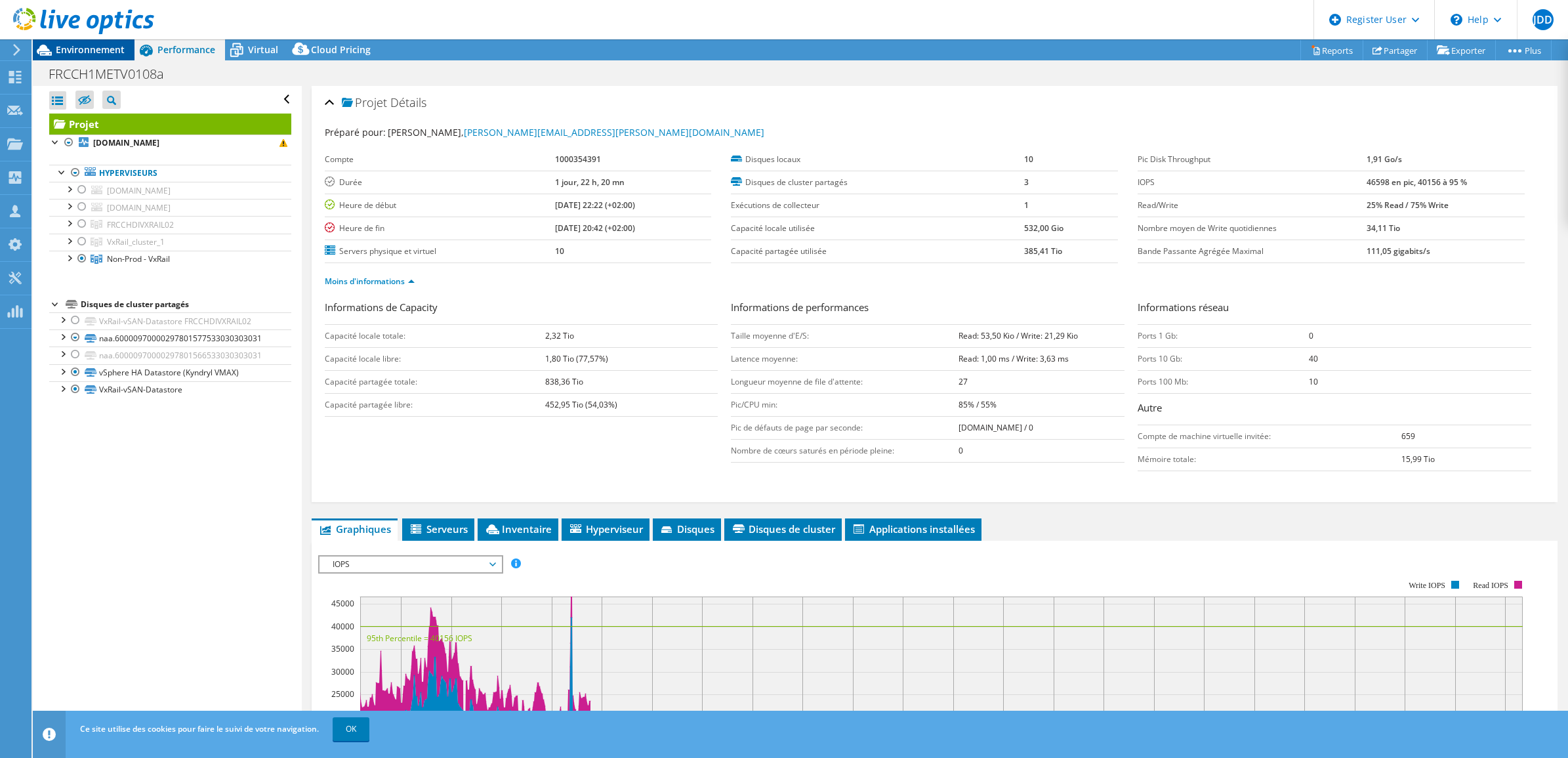
click at [83, 50] on span "Environnement" at bounding box center [90, 49] width 69 height 12
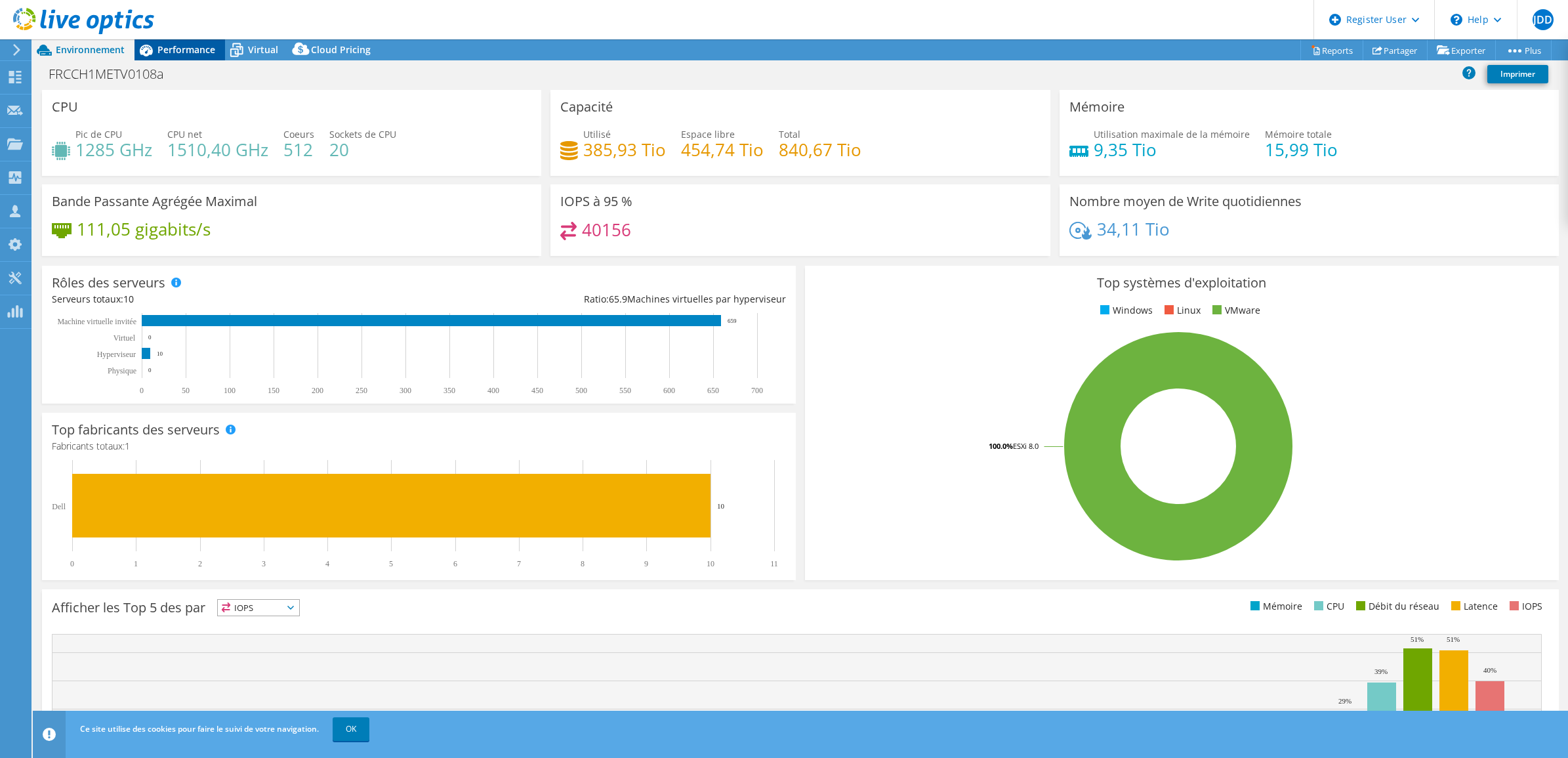
click at [200, 50] on span "Performance" at bounding box center [186, 49] width 58 height 12
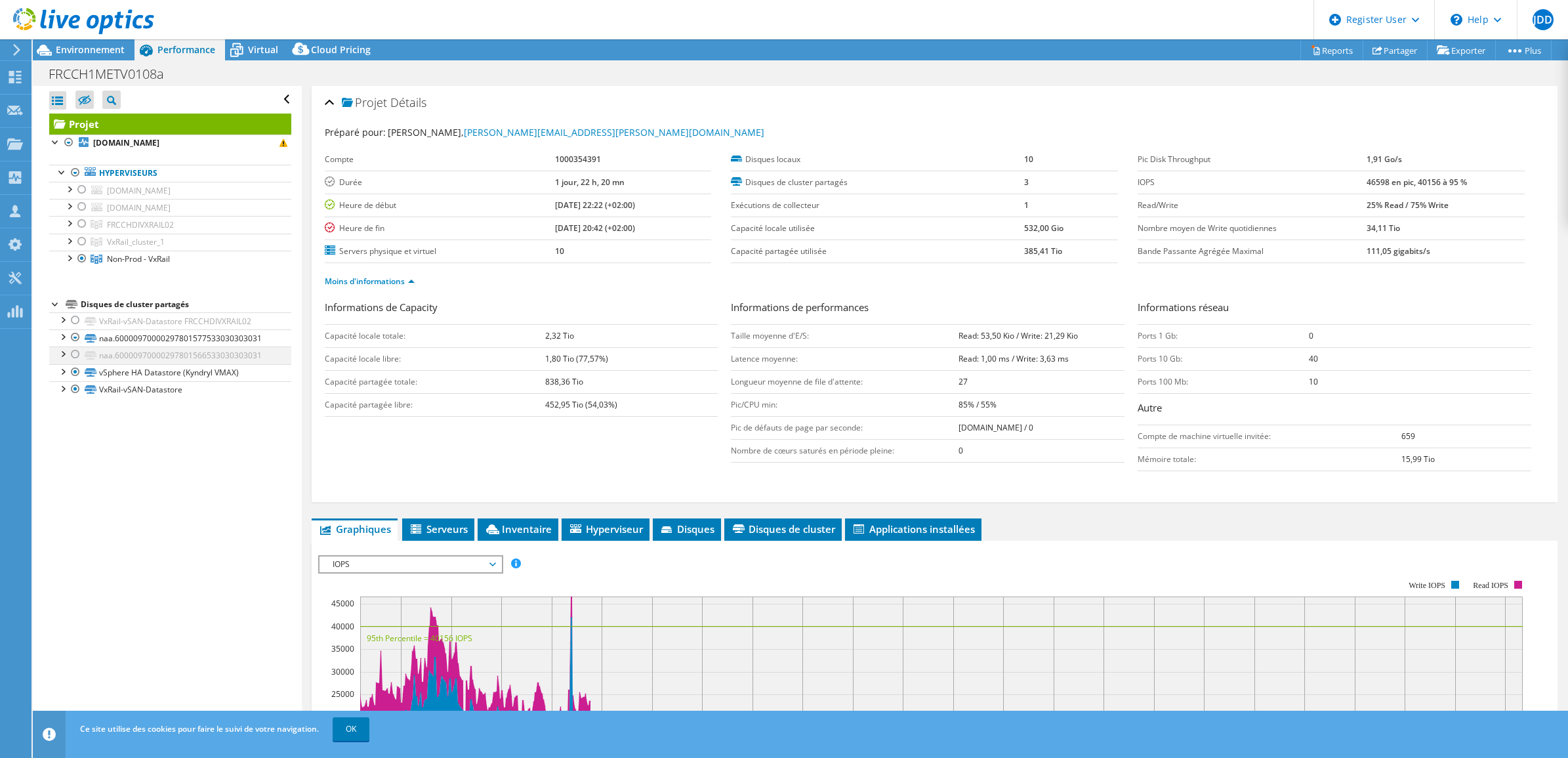
click at [72, 359] on div at bounding box center [75, 354] width 13 height 16
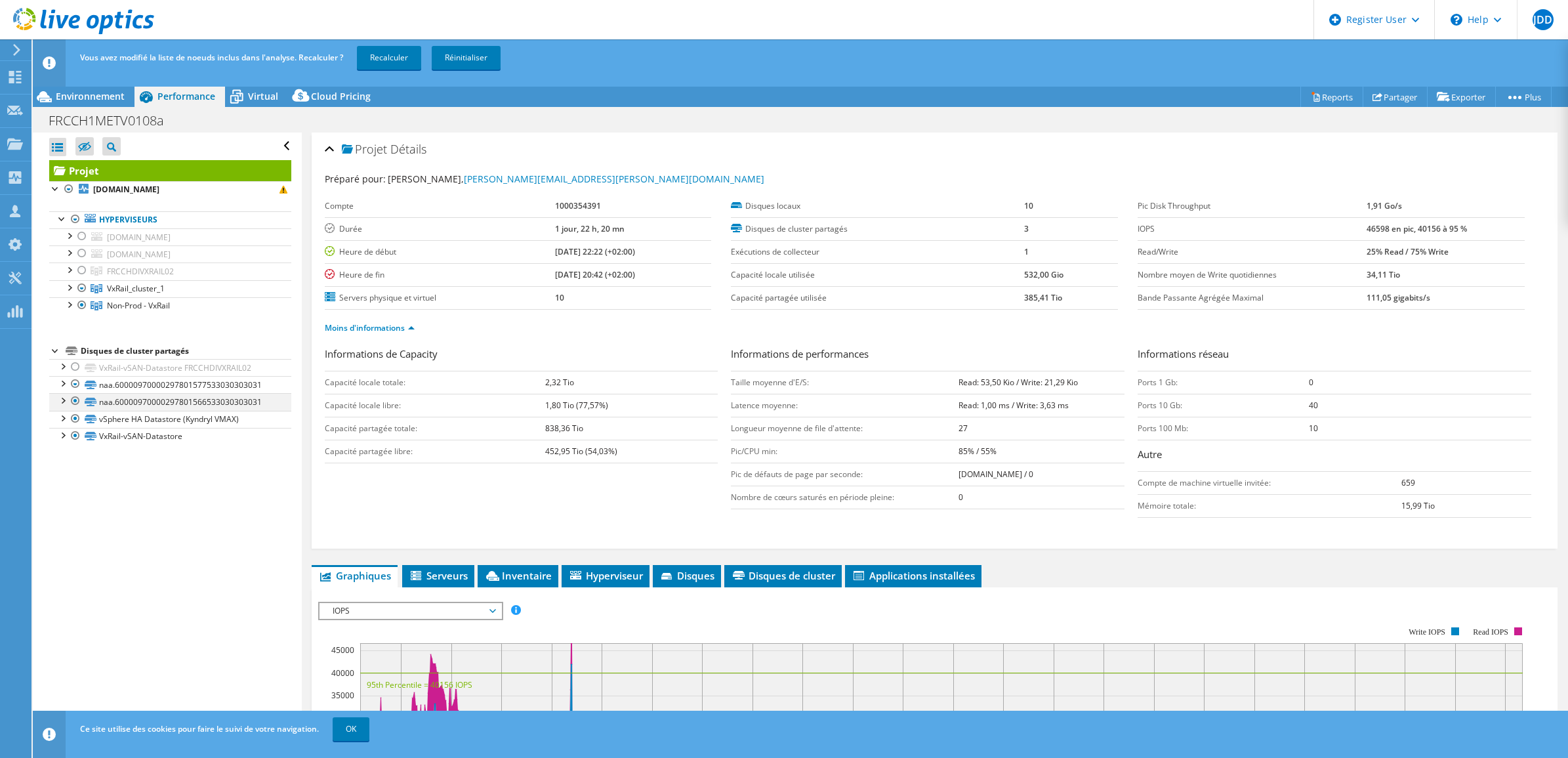
click at [77, 402] on div at bounding box center [75, 400] width 13 height 16
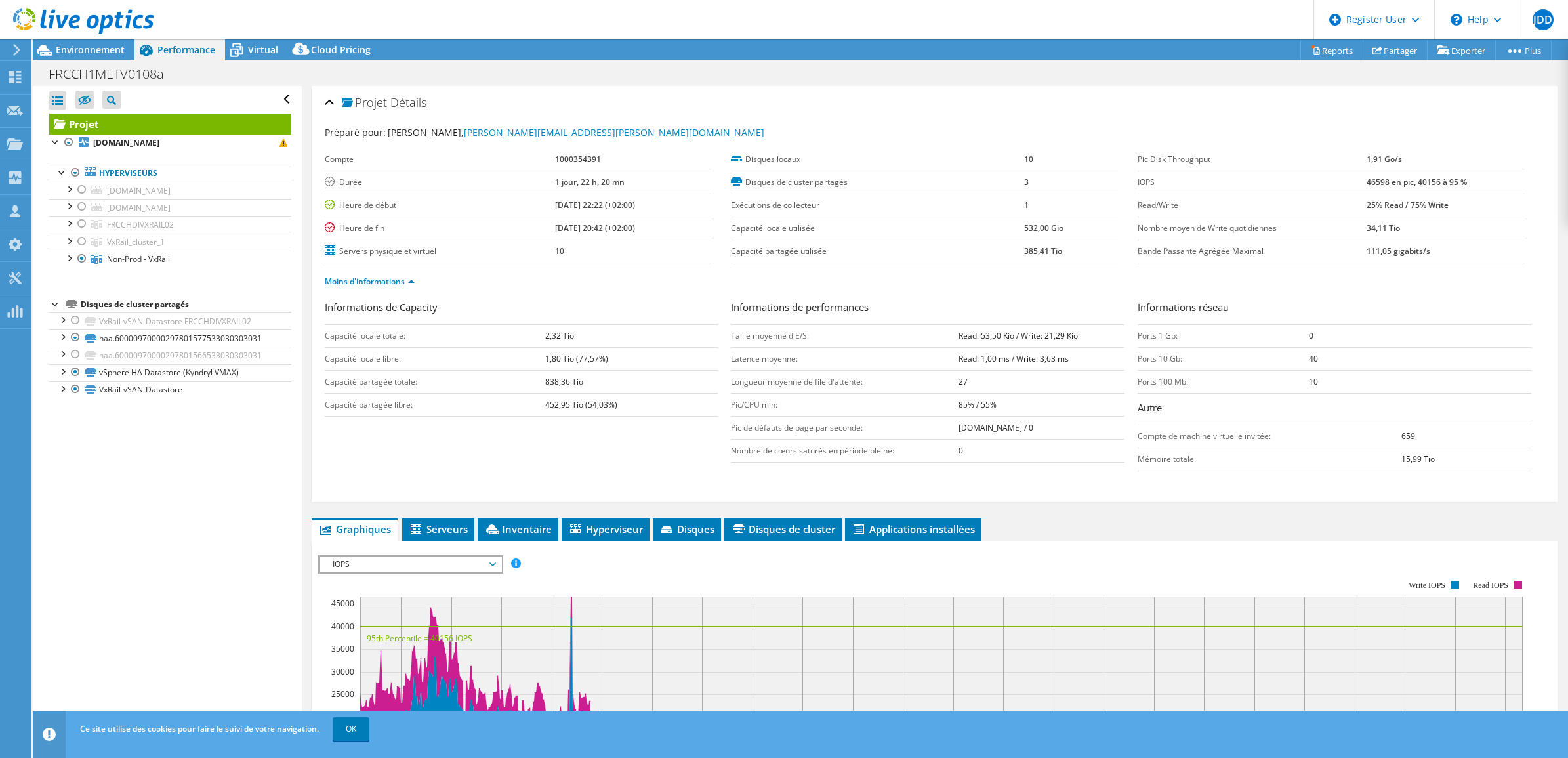
click at [97, 443] on div "Ouvrir tout Fermer tout Masquer les nœuds exclus Filtre de l'arborescence des p…" at bounding box center [166, 409] width 268 height 646
